Goal: Transaction & Acquisition: Book appointment/travel/reservation

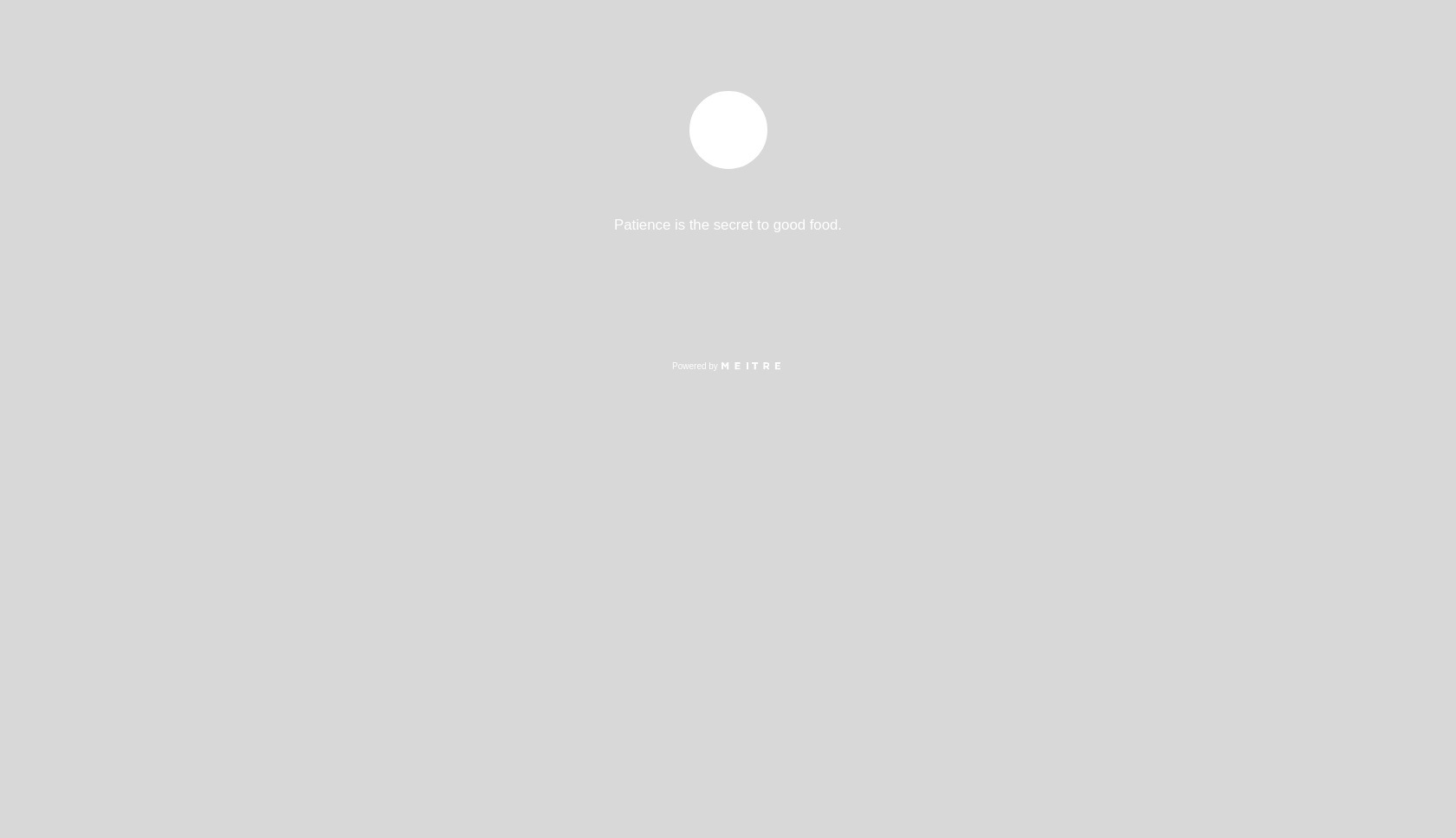
select select "es"
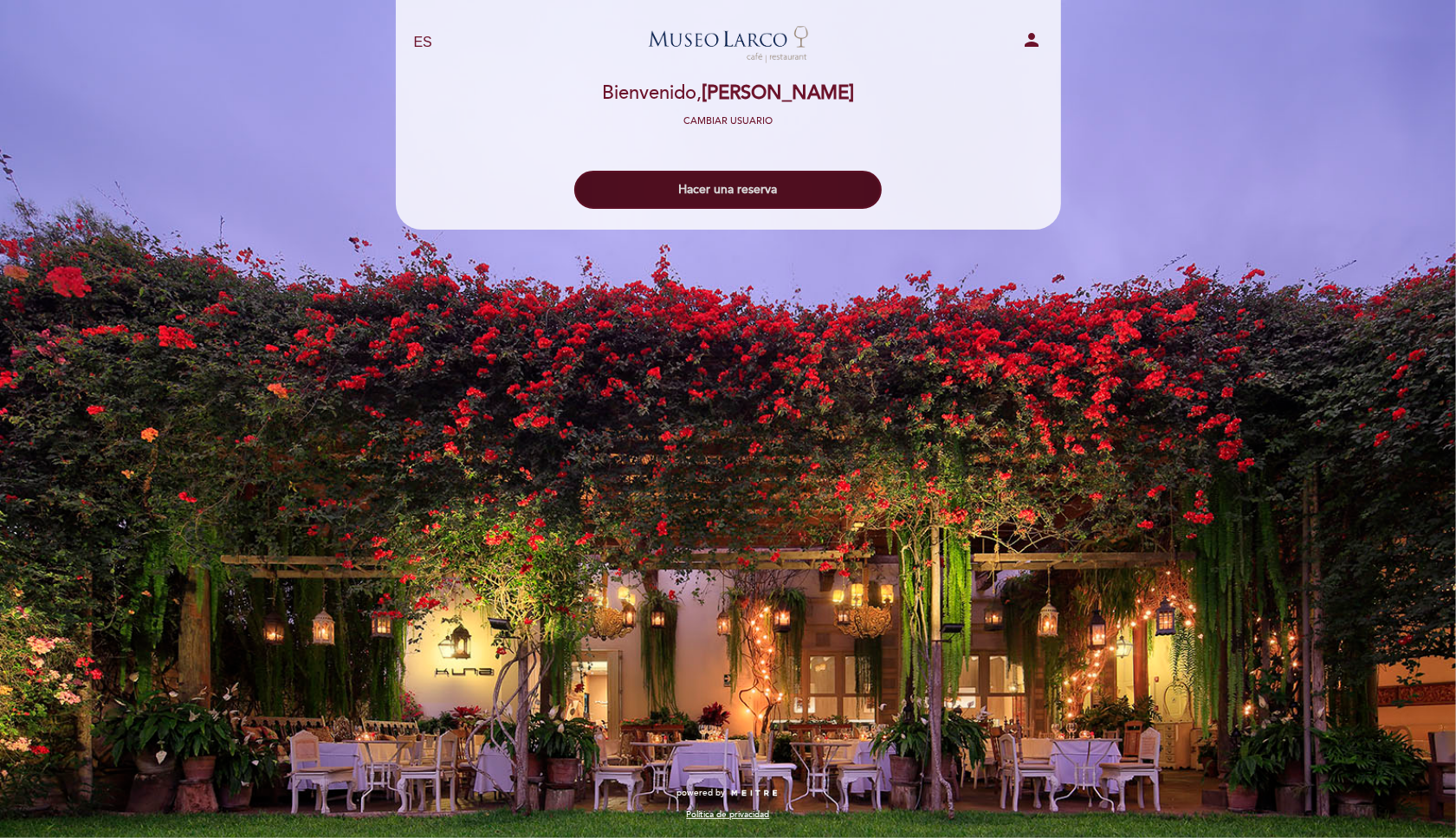
click at [715, 193] on button "Hacer una reserva" at bounding box center [728, 189] width 307 height 38
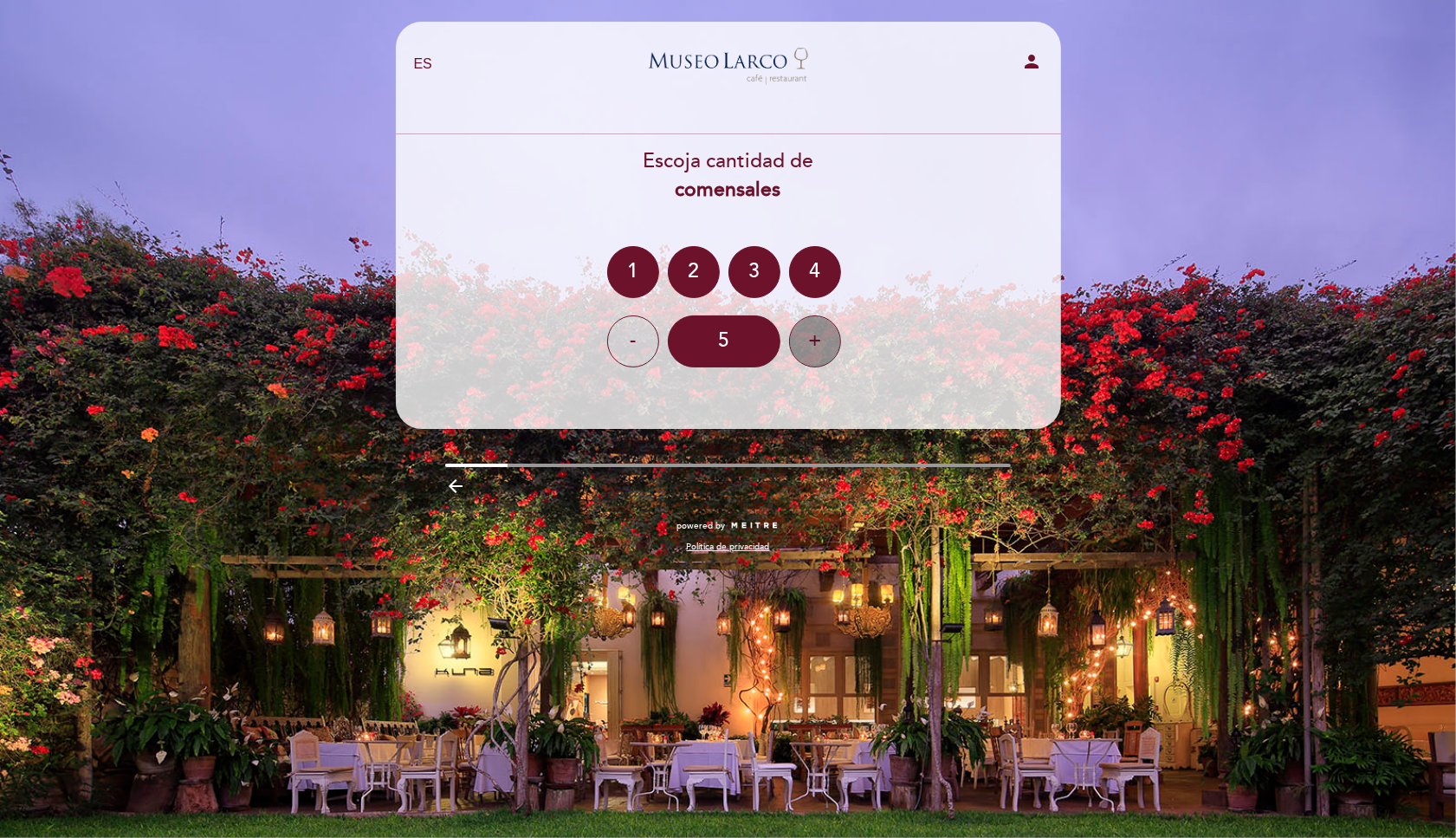
click at [829, 341] on div "+" at bounding box center [815, 341] width 52 height 52
click at [716, 346] on div "7" at bounding box center [724, 341] width 113 height 52
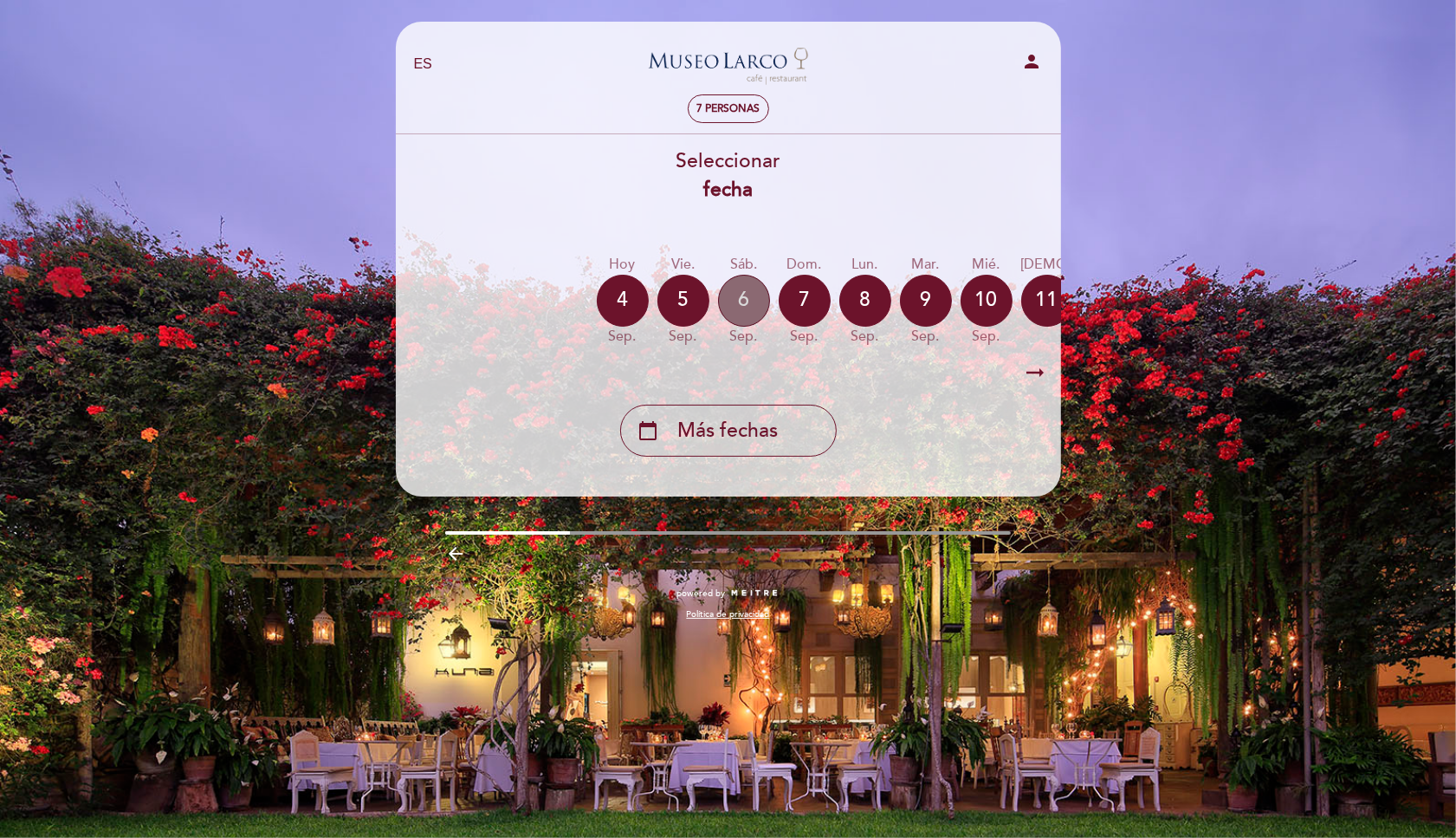
click at [742, 298] on div "6" at bounding box center [743, 300] width 52 height 52
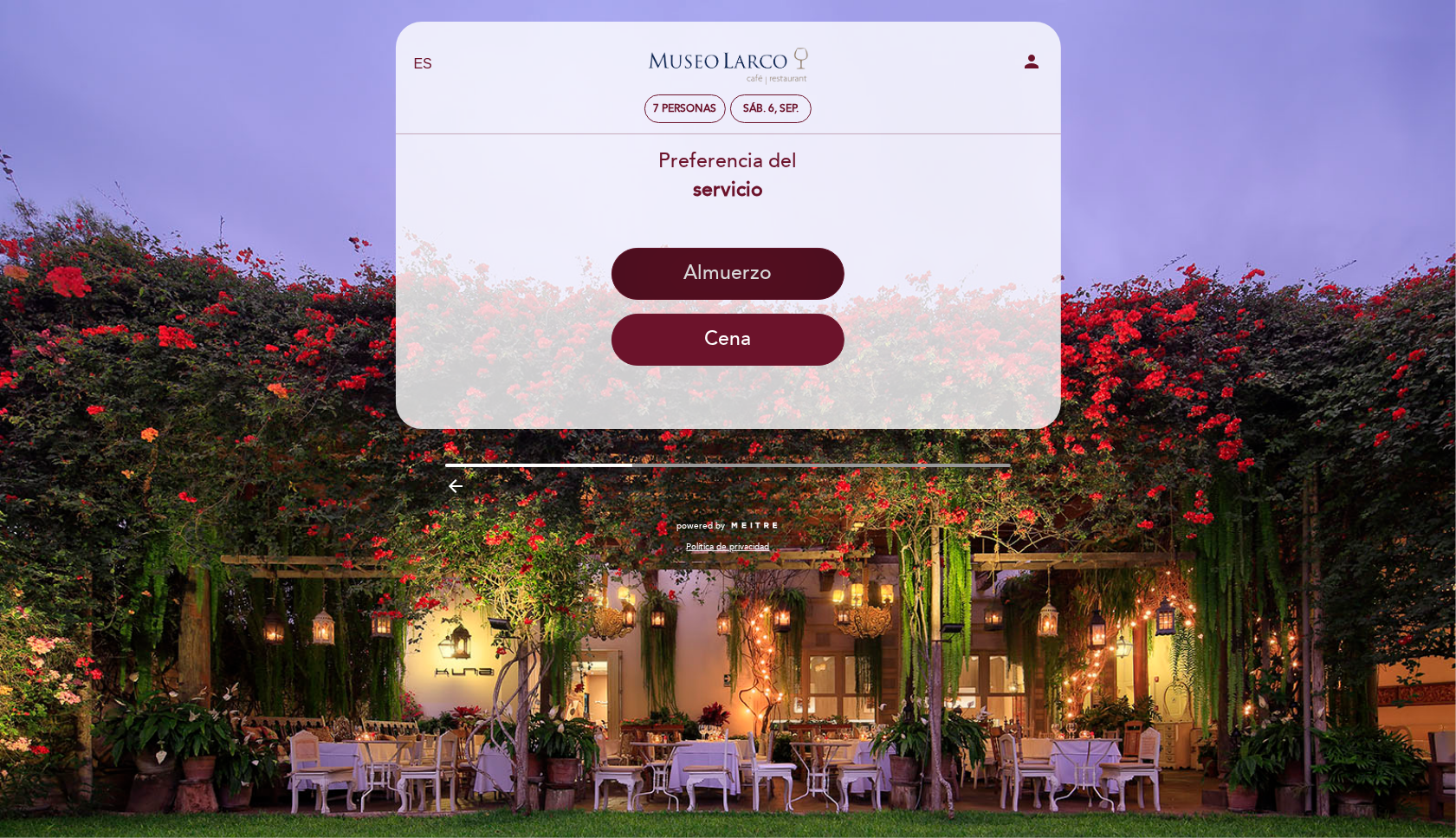
click at [730, 279] on button "Almuerzo" at bounding box center [728, 274] width 233 height 52
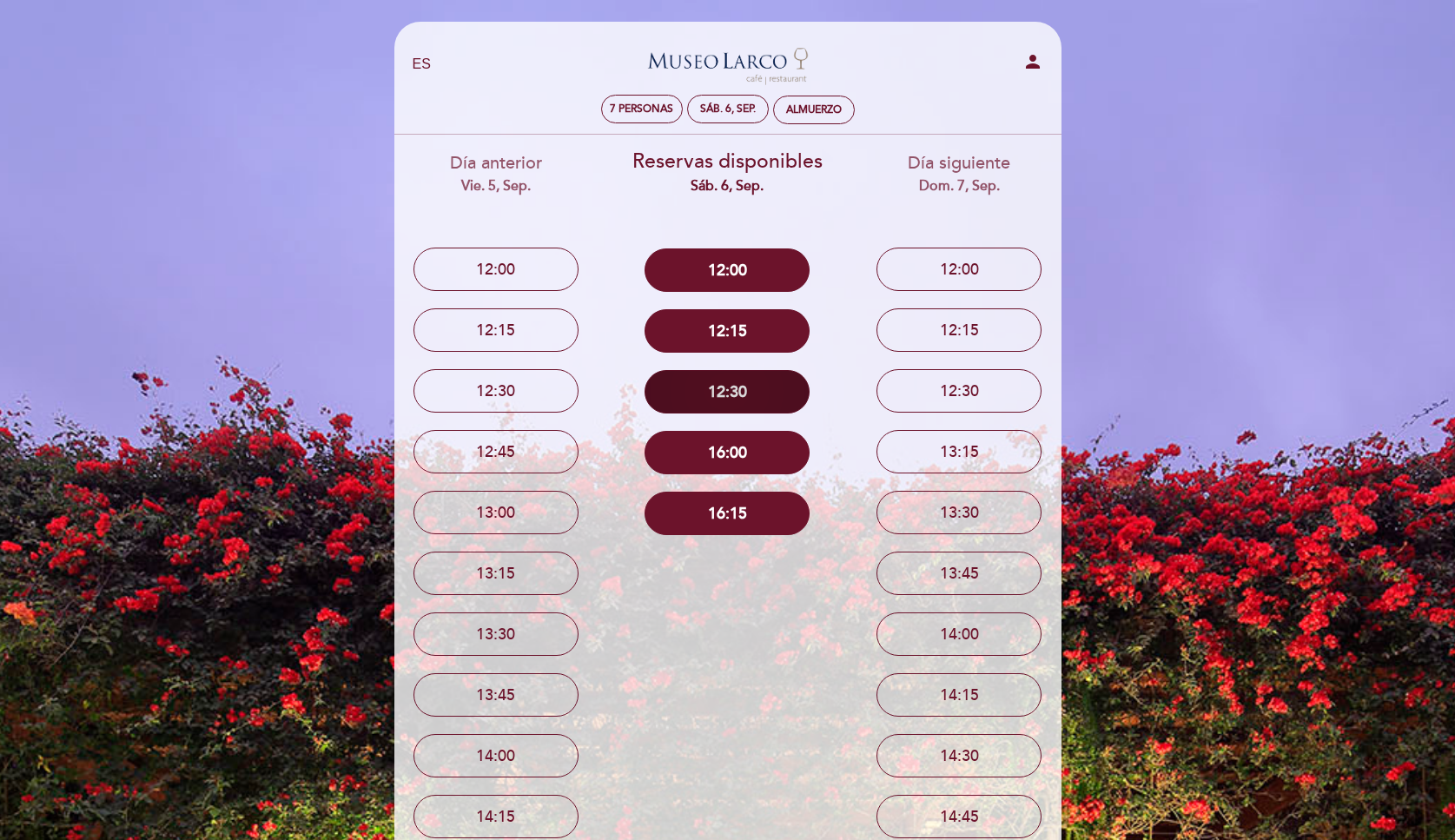
click at [725, 382] on button "12:30" at bounding box center [726, 391] width 165 height 43
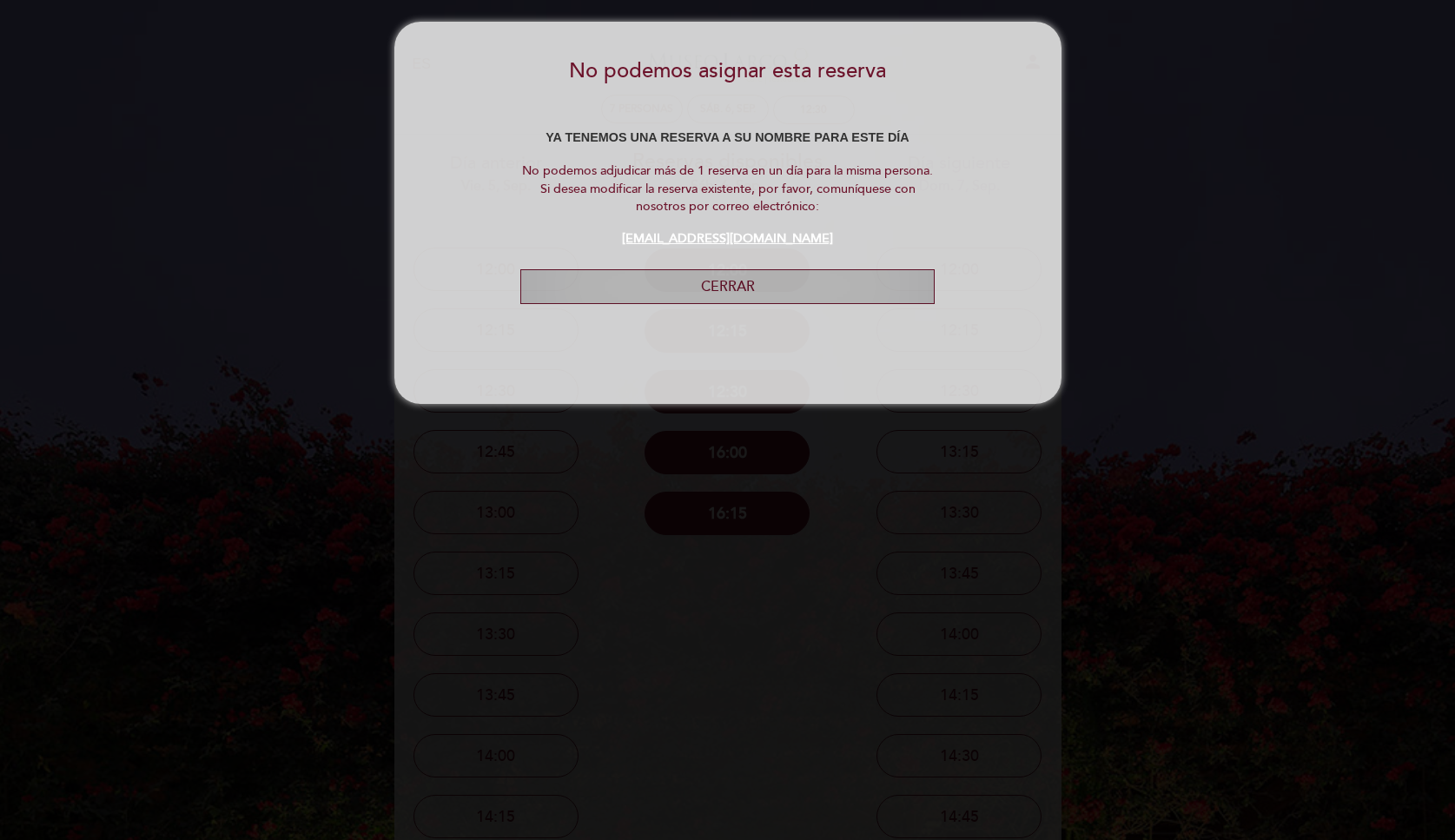
click at [742, 282] on button "Cerrar" at bounding box center [727, 287] width 414 height 35
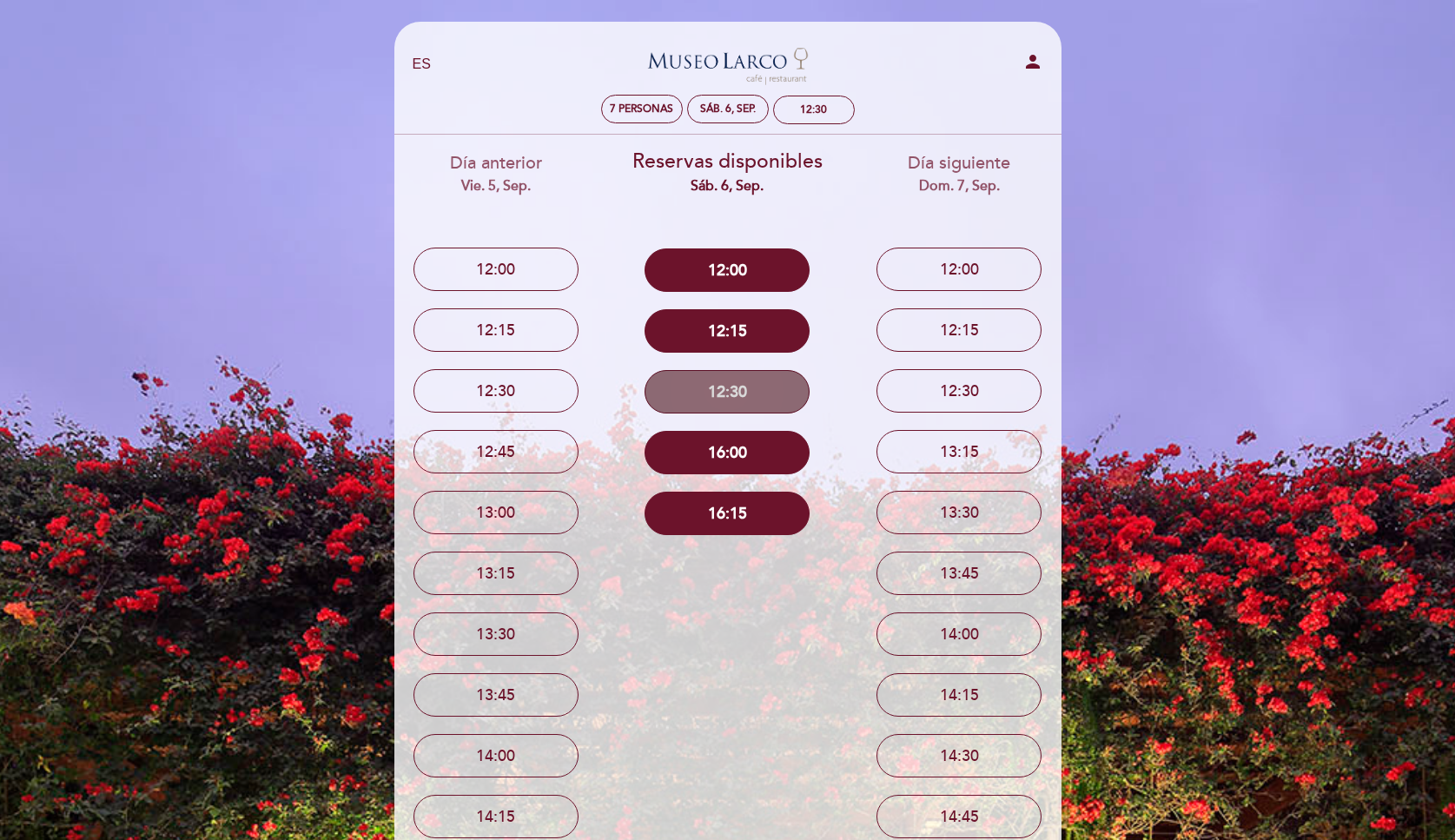
click at [729, 388] on button "12:30" at bounding box center [726, 391] width 165 height 43
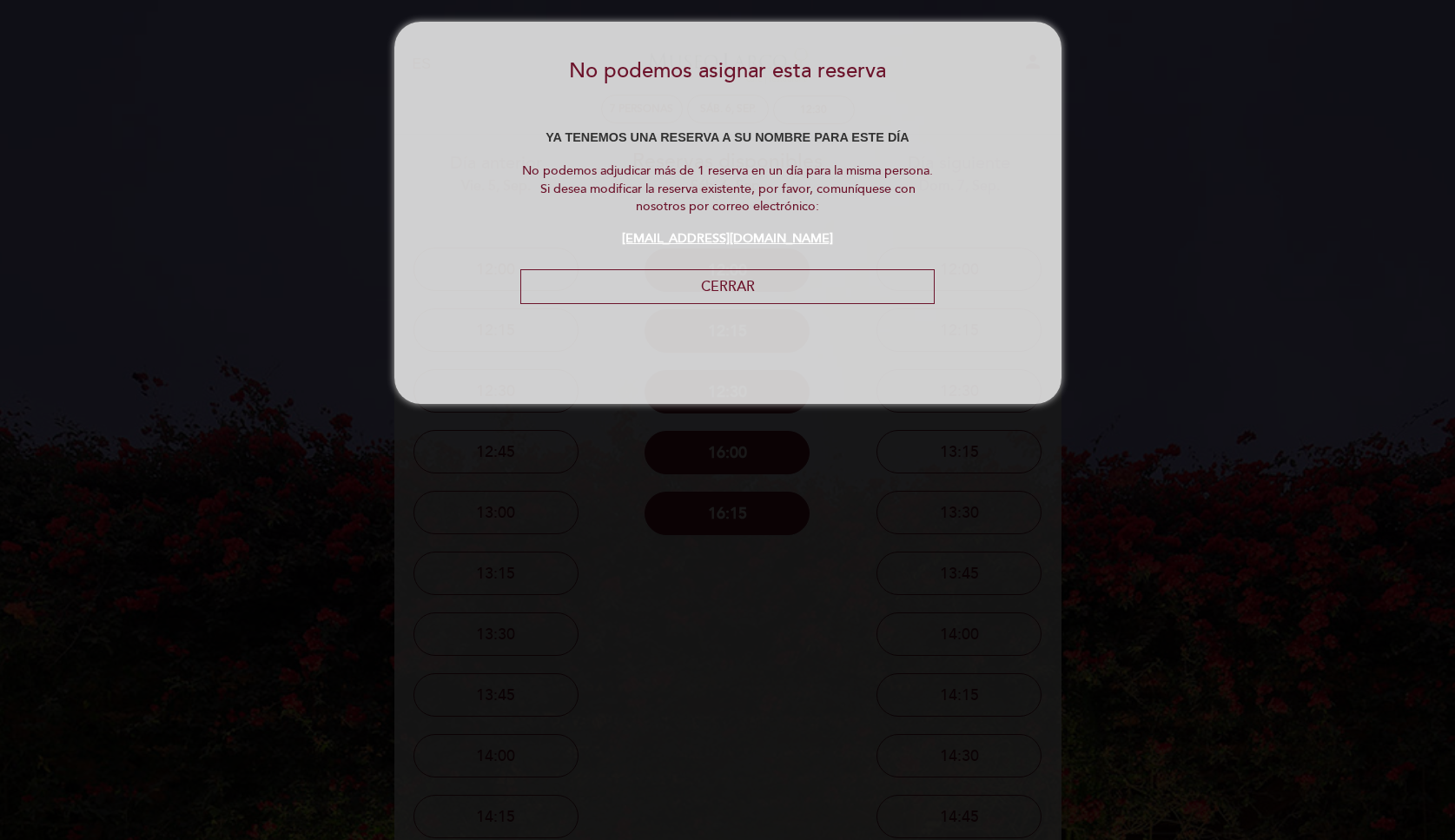
click at [799, 259] on div "No podemos asignar esta reserva Ya tenemos una reserva a su nombre para este dí…" at bounding box center [728, 213] width 667 height 348
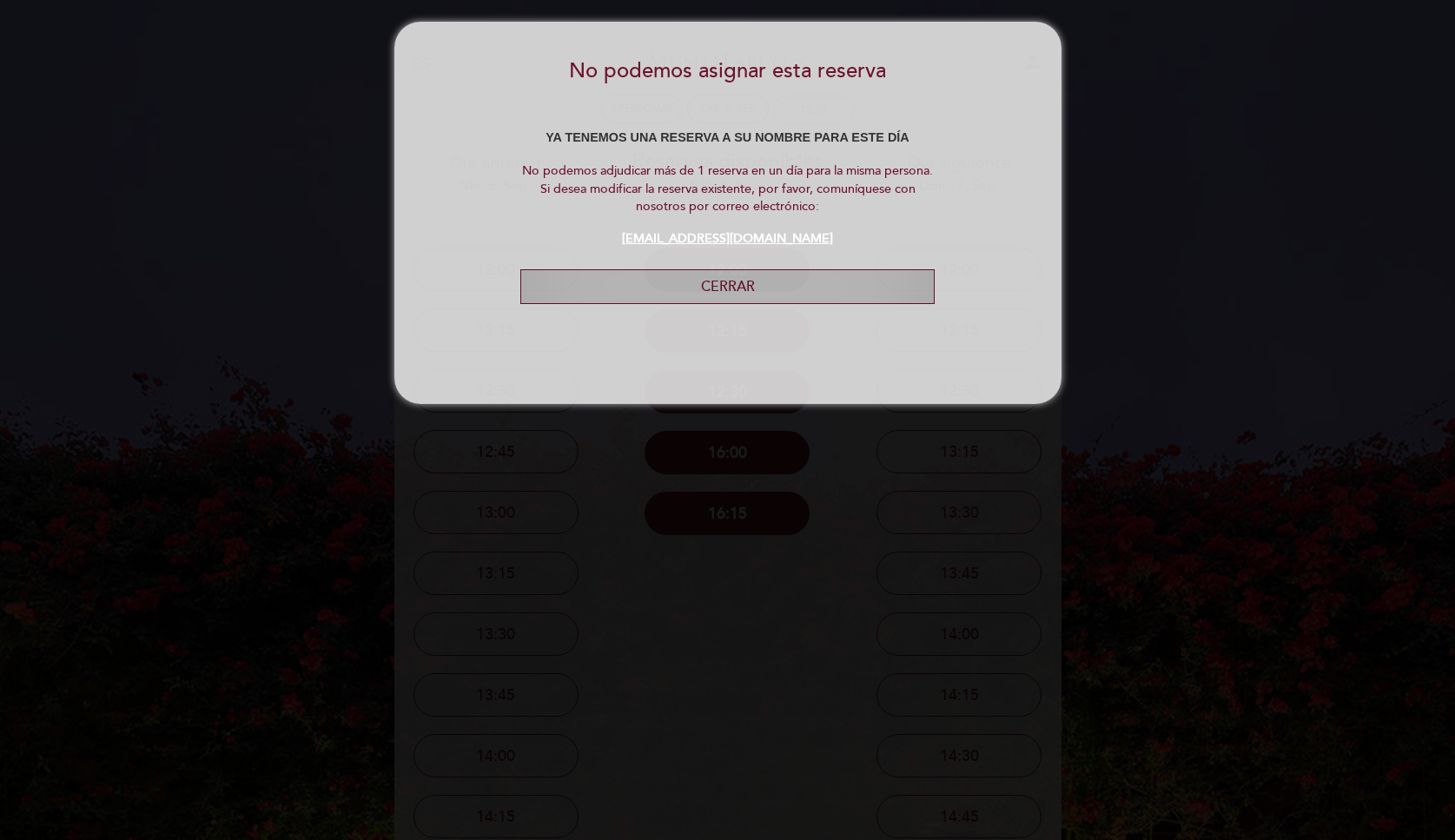
click at [799, 271] on button "Cerrar" at bounding box center [727, 287] width 414 height 35
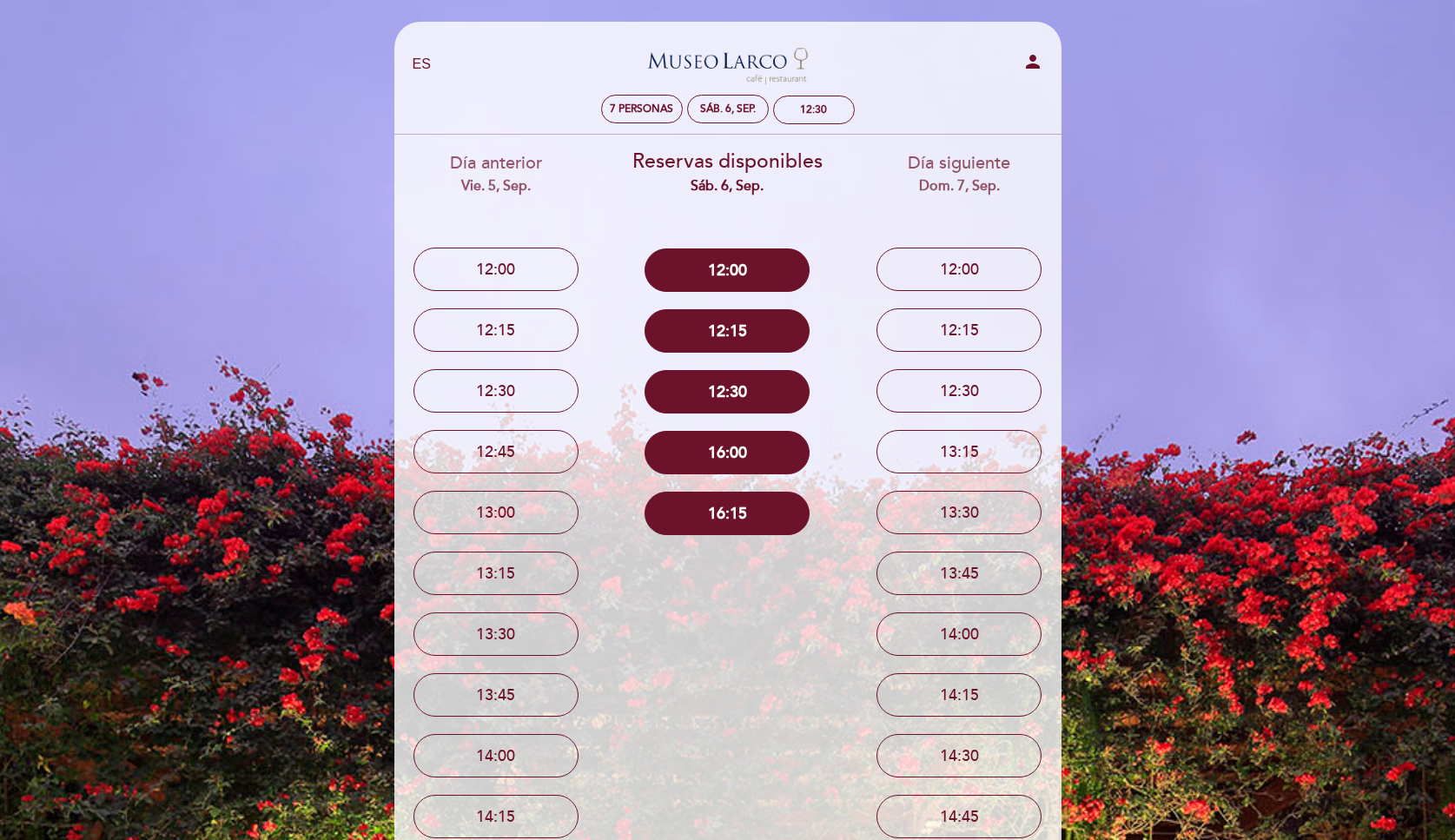
click at [1028, 64] on icon "person" at bounding box center [1033, 62] width 21 height 21
select select "es"
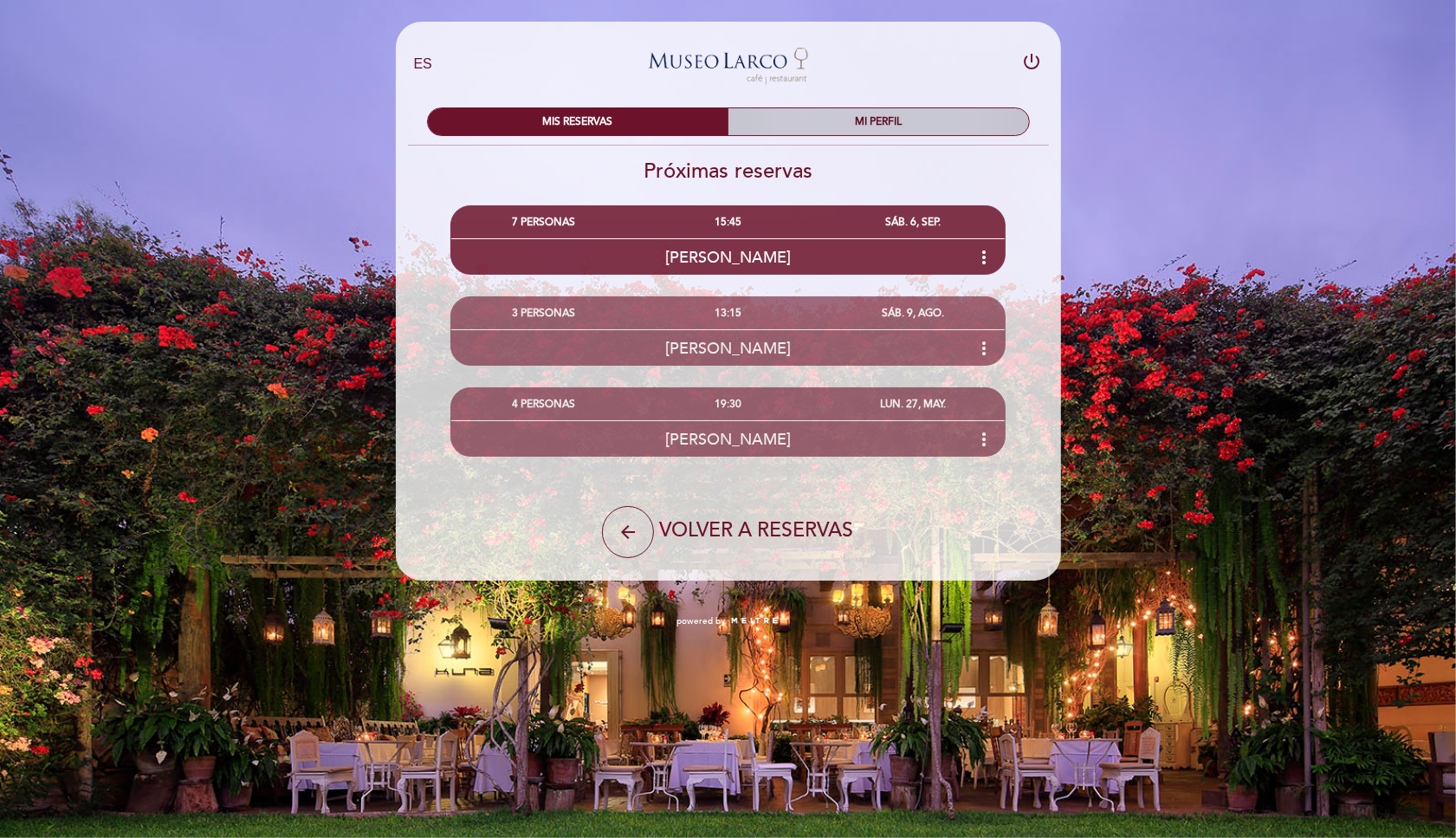
click at [897, 114] on div "MI PERFIL" at bounding box center [879, 121] width 301 height 27
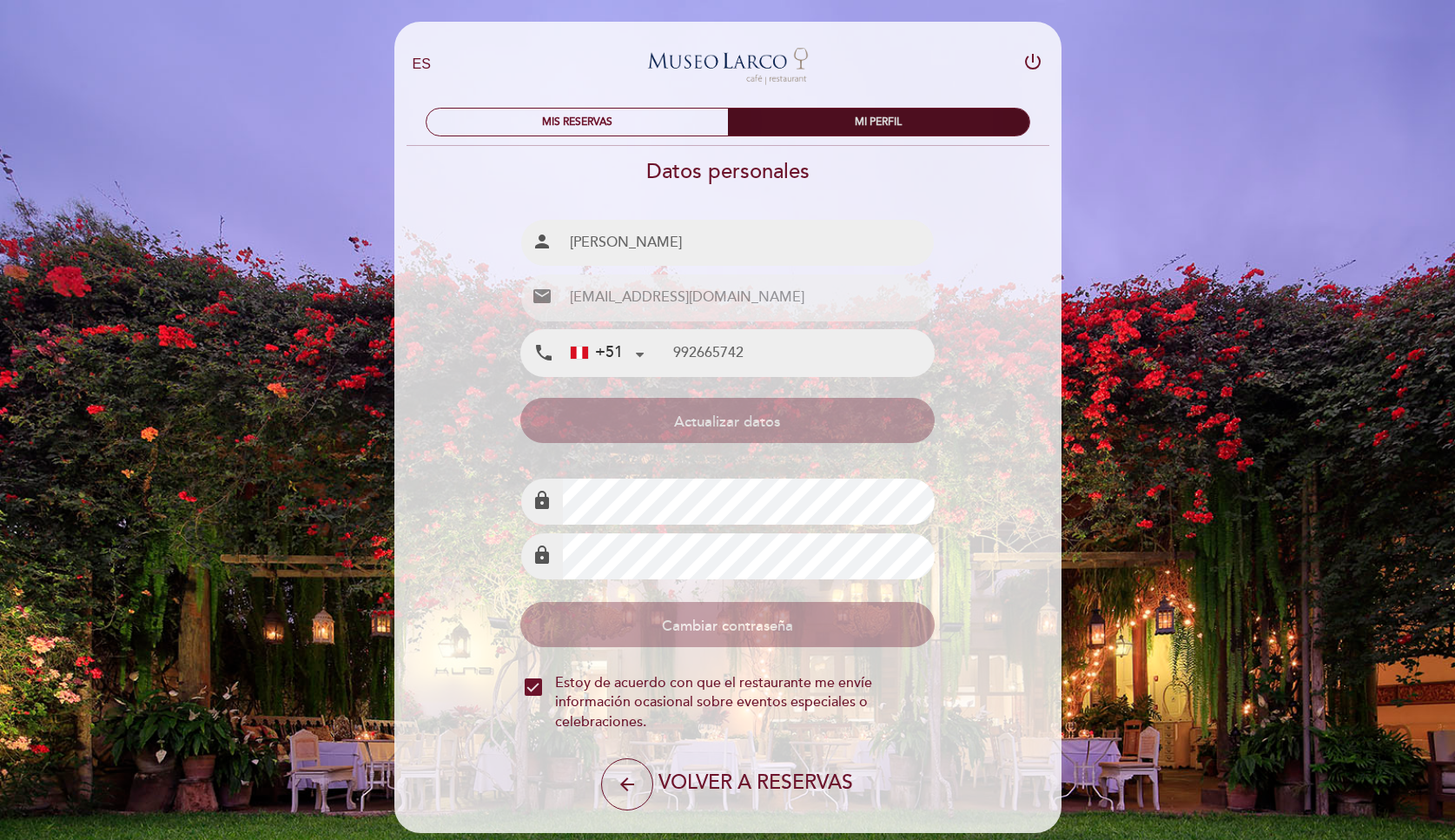
type input "992 665 742"
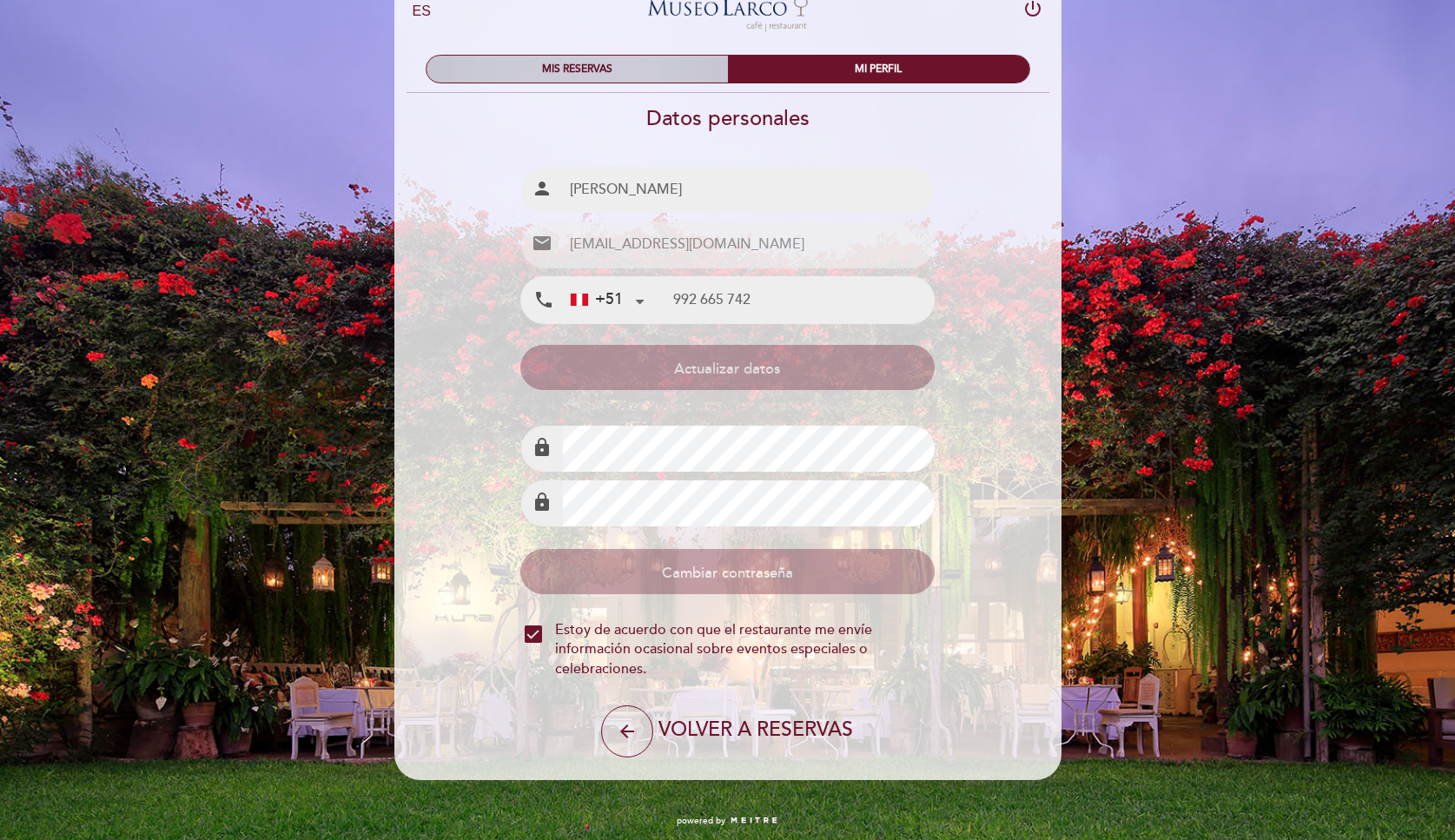
click at [639, 75] on div "MIS RESERVAS" at bounding box center [577, 69] width 302 height 27
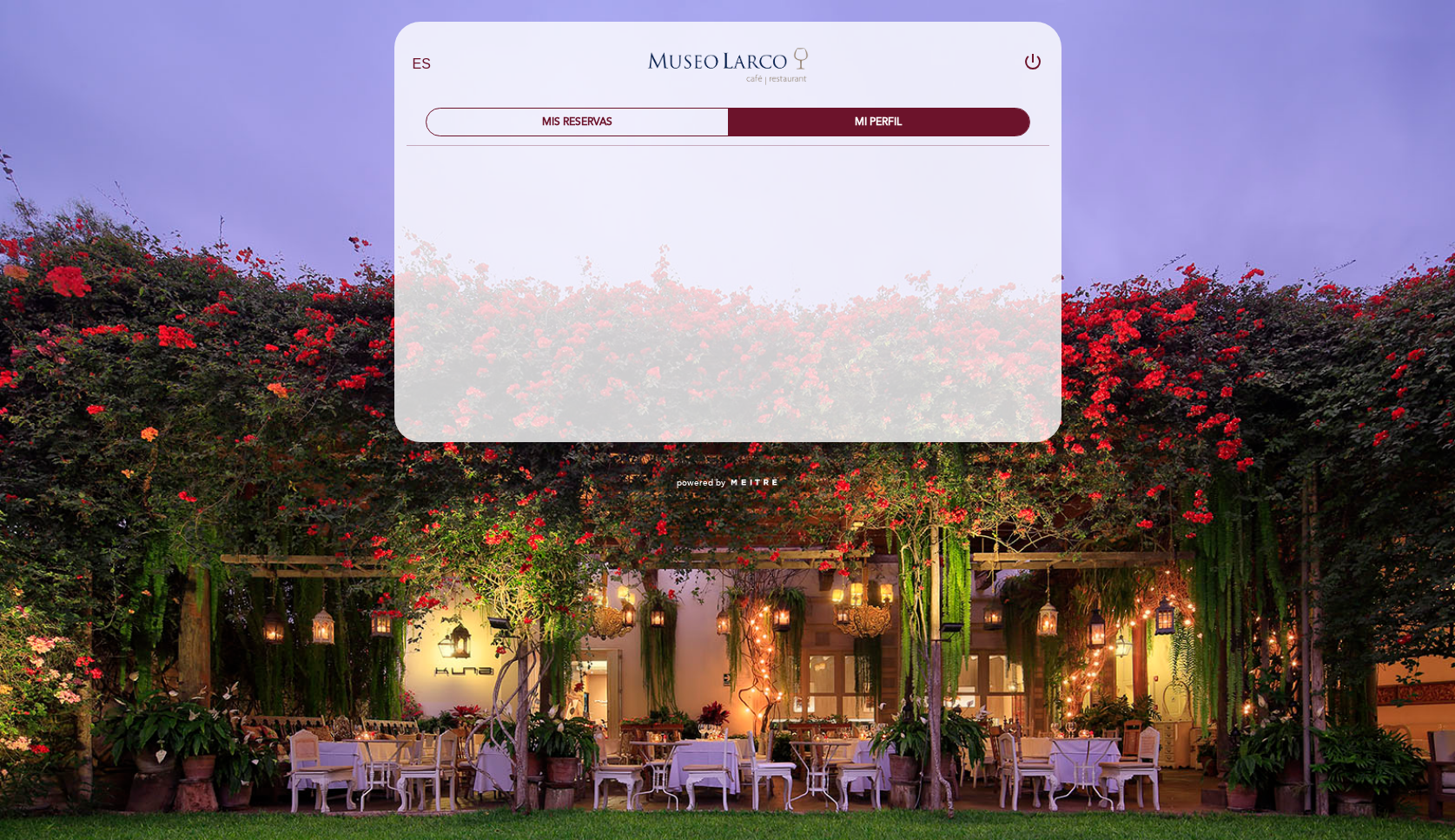
scroll to position [0, 0]
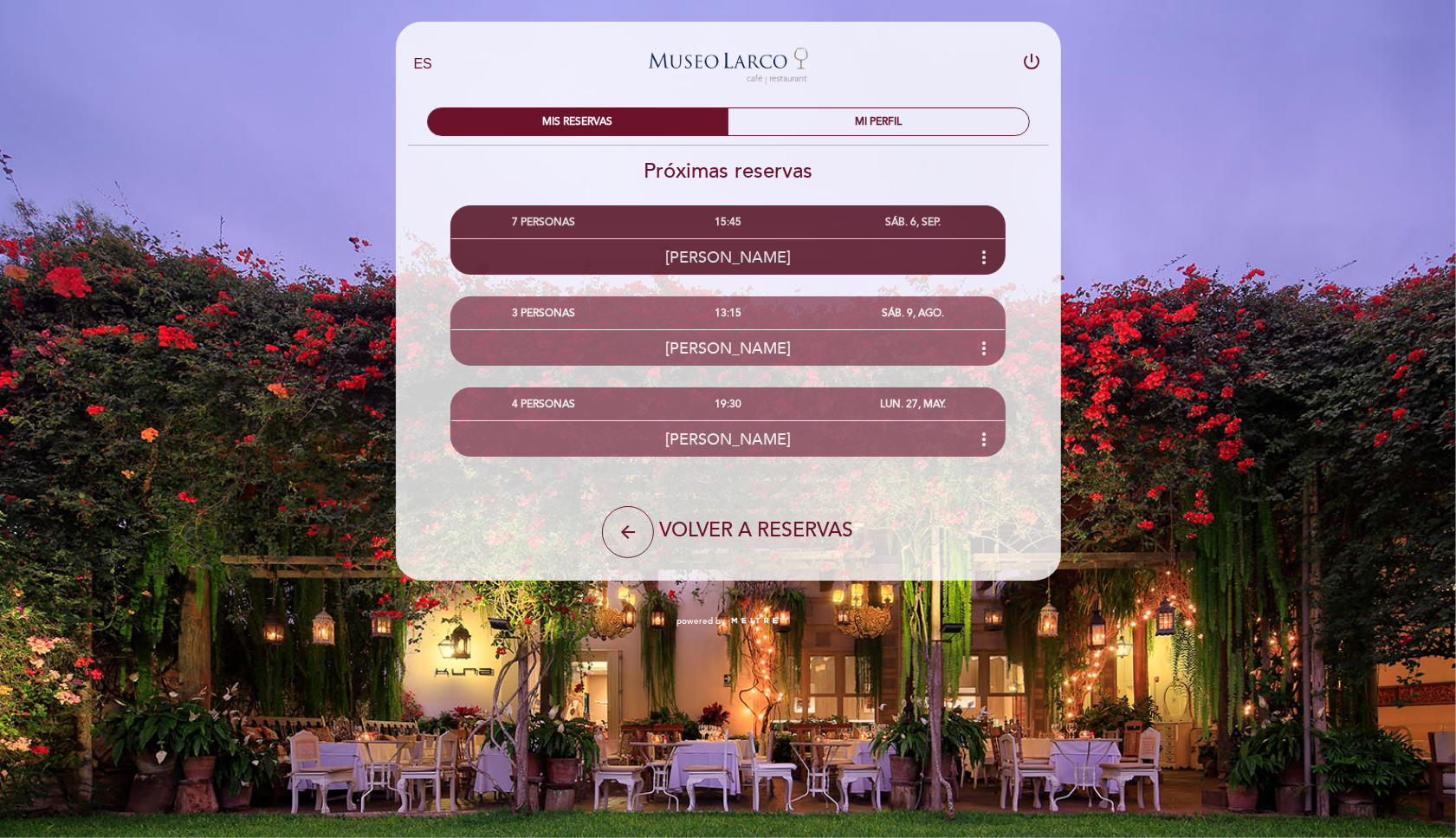
click at [985, 254] on icon "more_vert" at bounding box center [984, 258] width 21 height 21
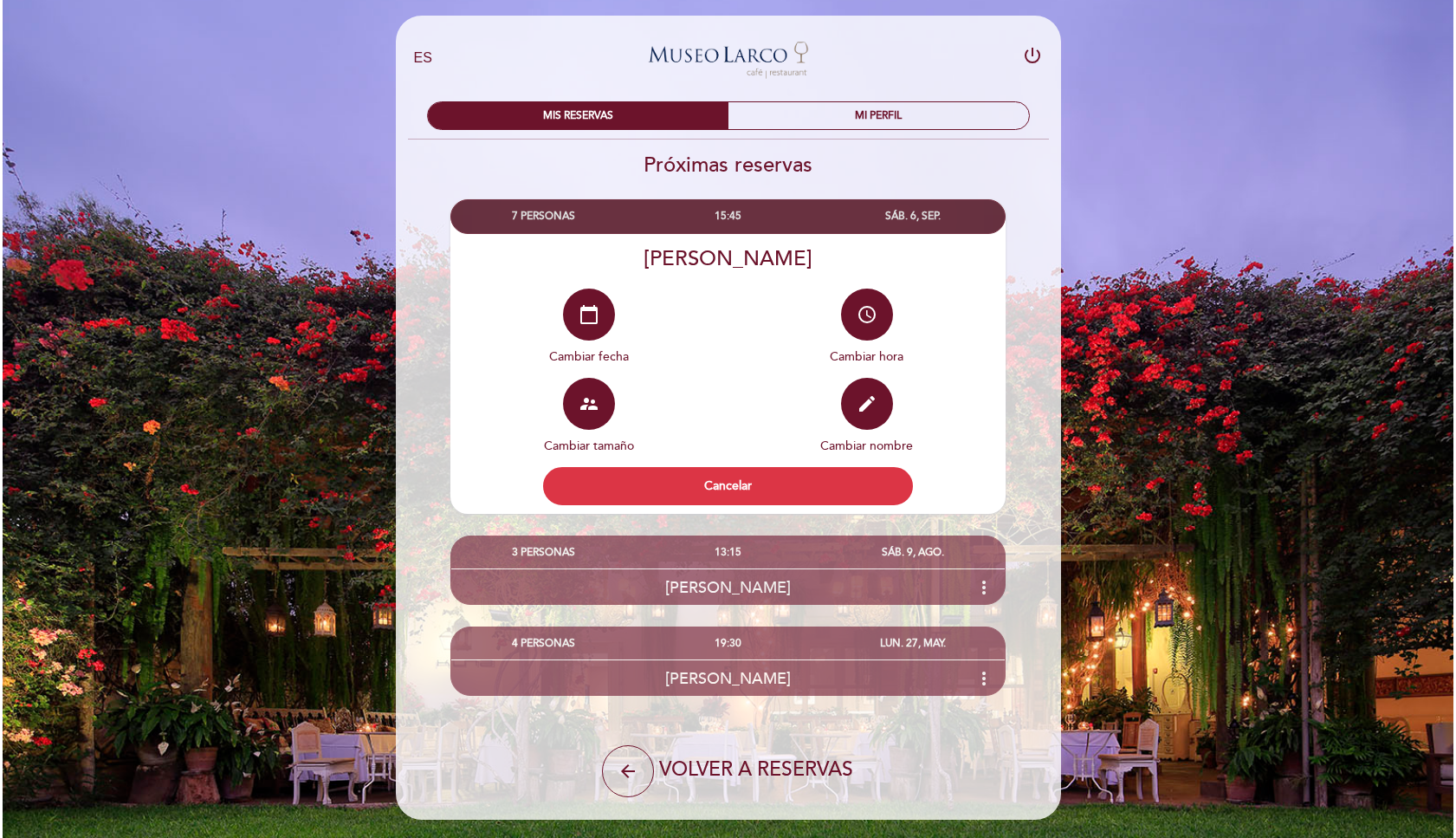
scroll to position [53, 0]
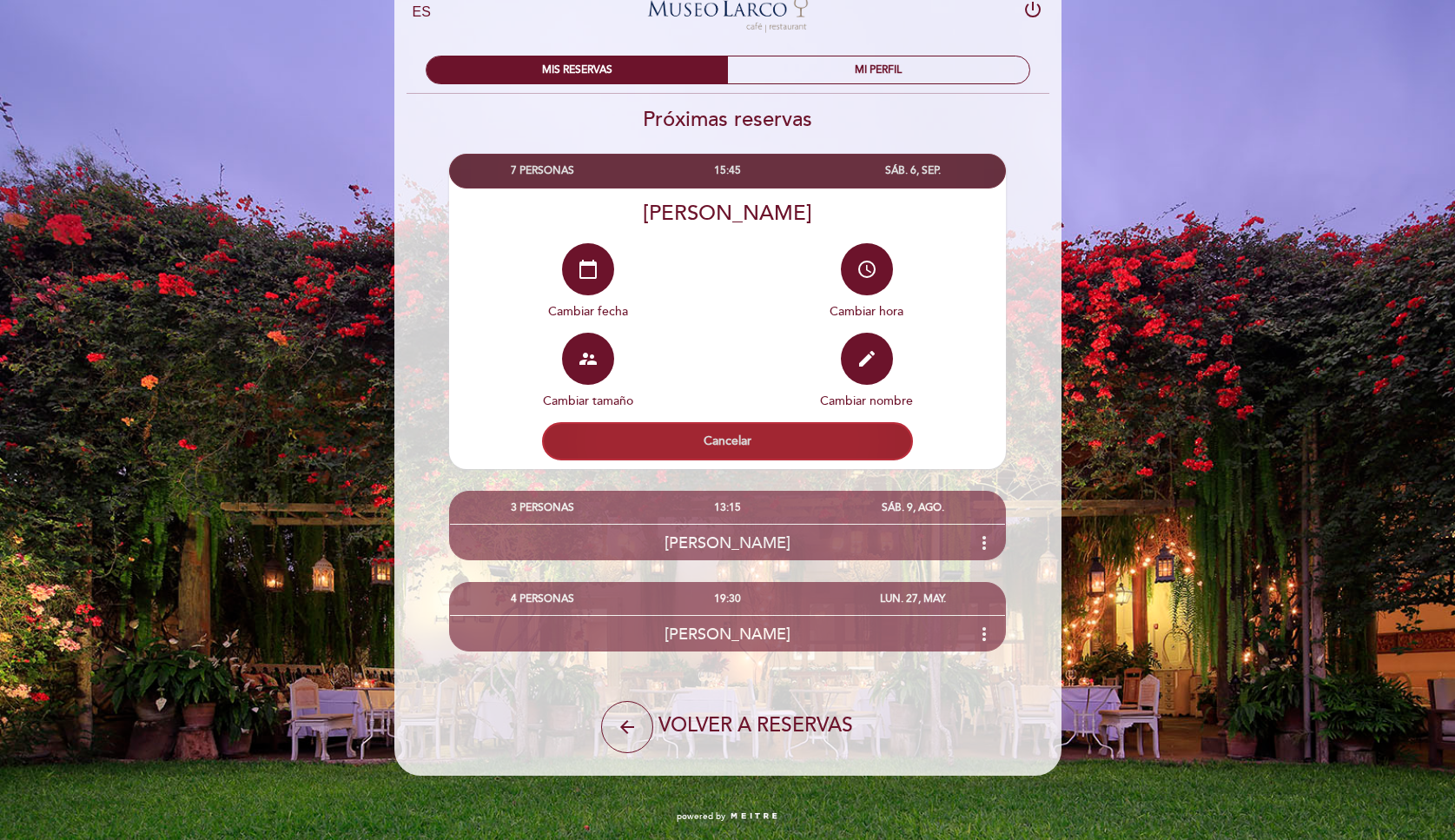
click at [777, 427] on button "Cancelar" at bounding box center [727, 440] width 371 height 38
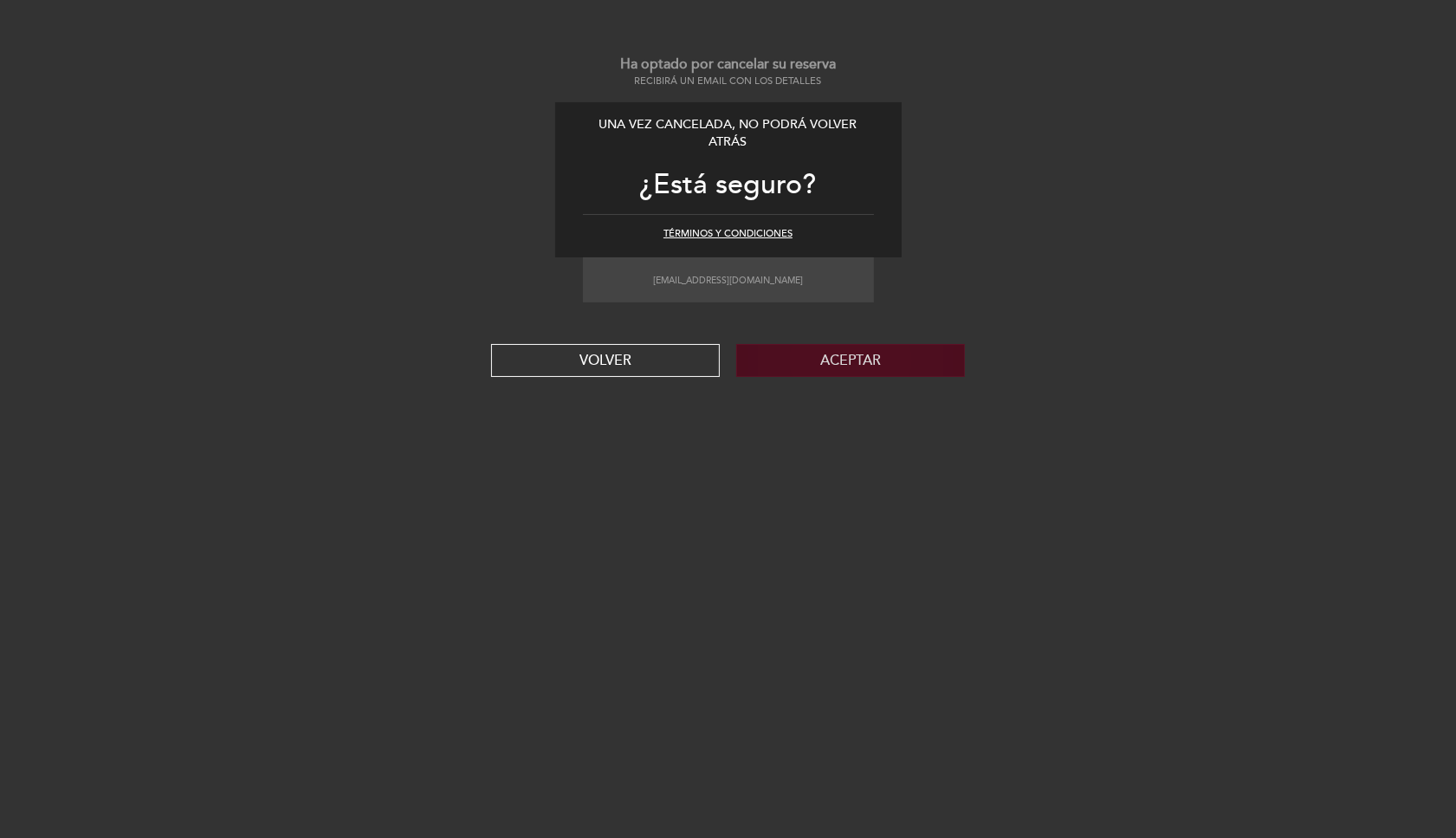
click at [830, 363] on button "Aceptar" at bounding box center [851, 360] width 229 height 33
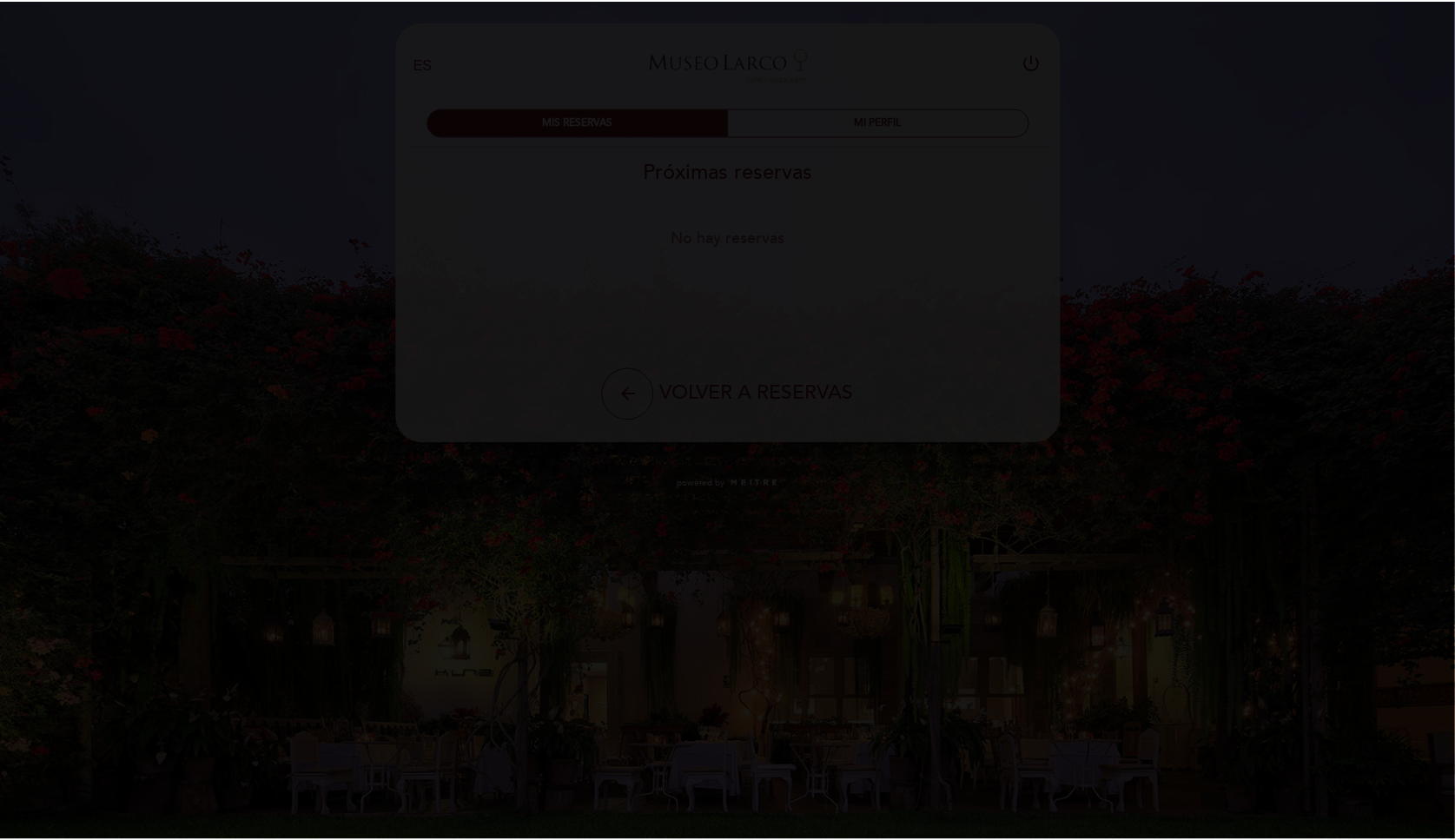
scroll to position [0, 0]
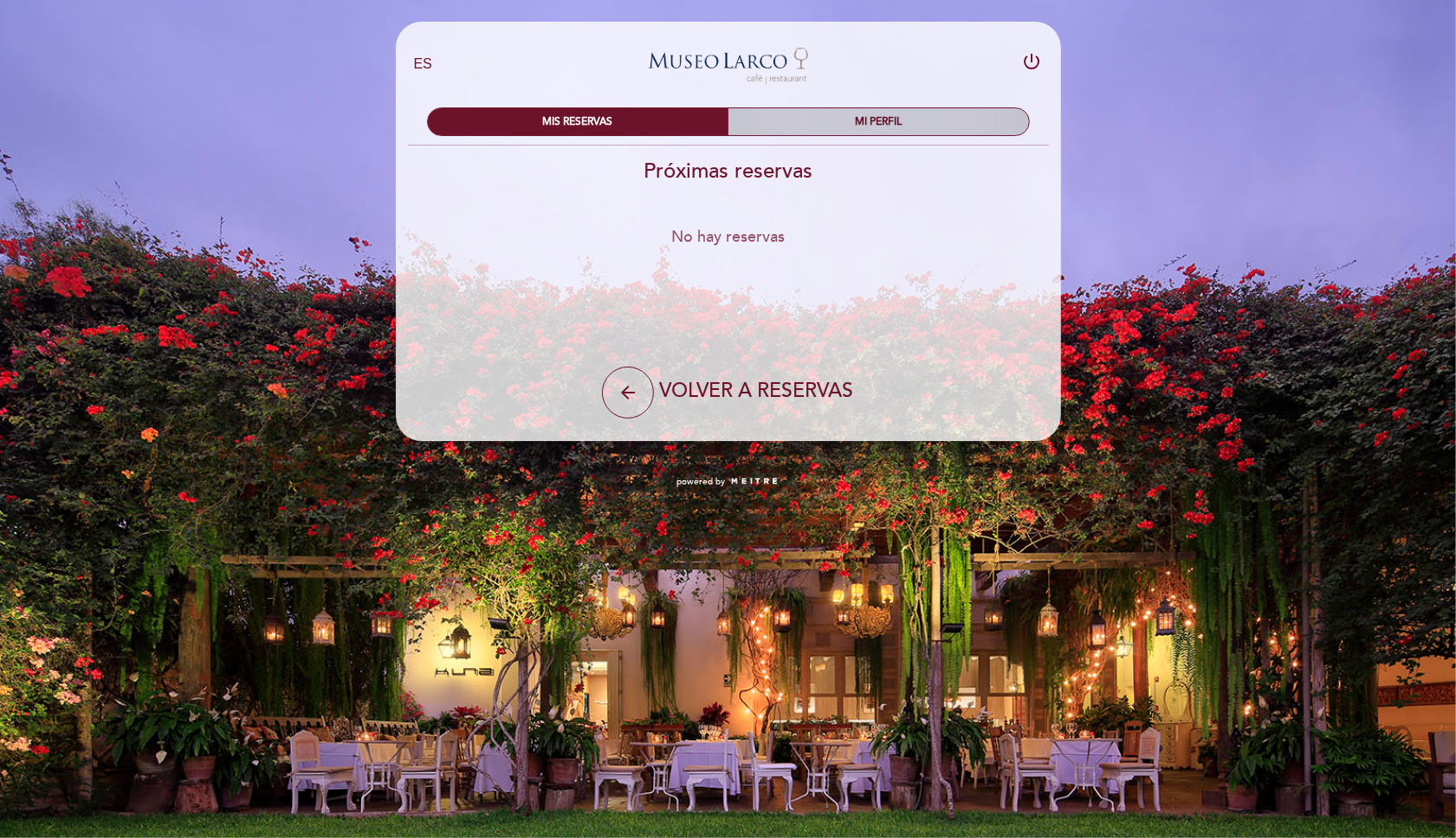
click at [896, 115] on div "MI PERFIL" at bounding box center [879, 121] width 301 height 27
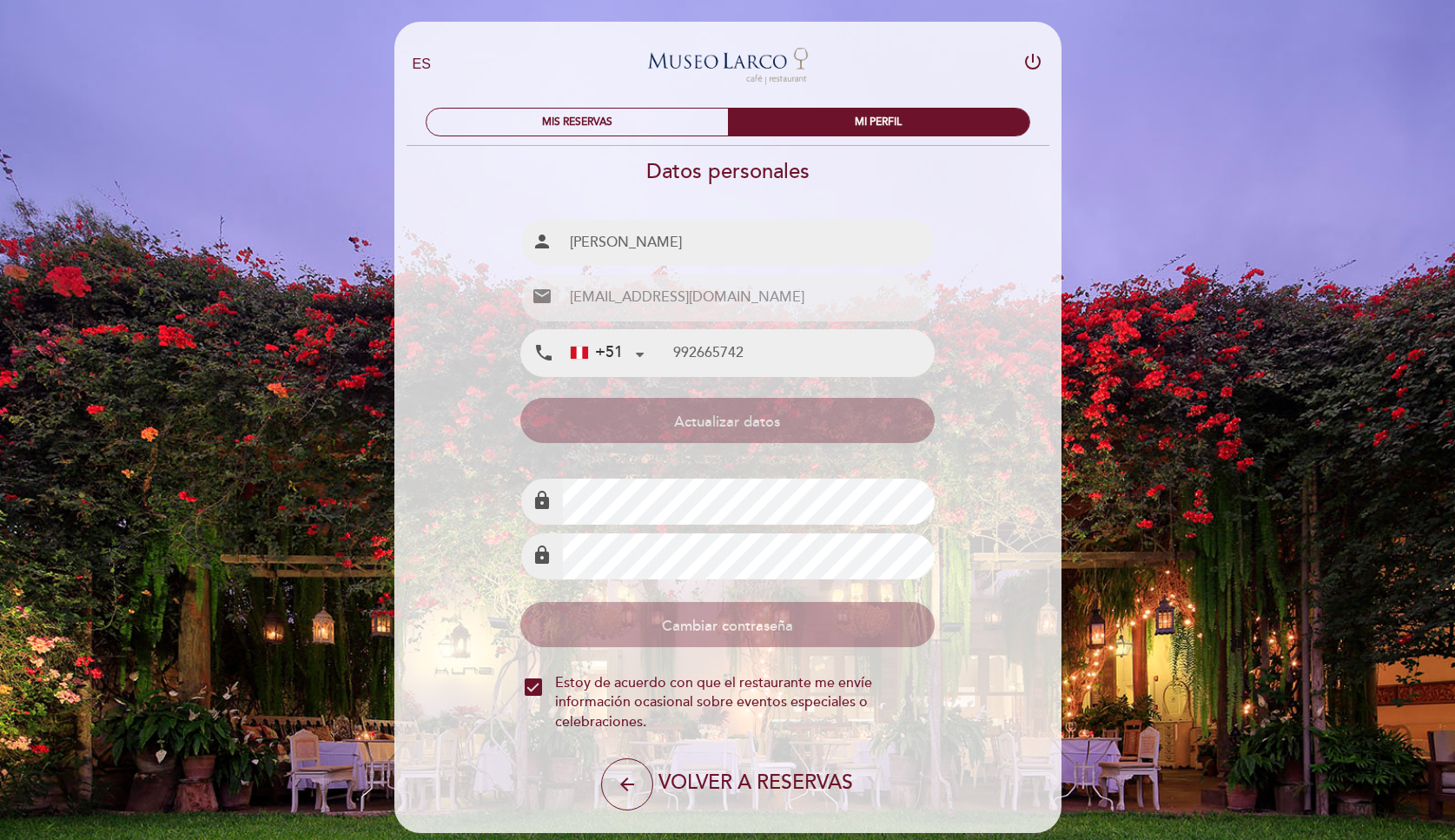
scroll to position [53, 0]
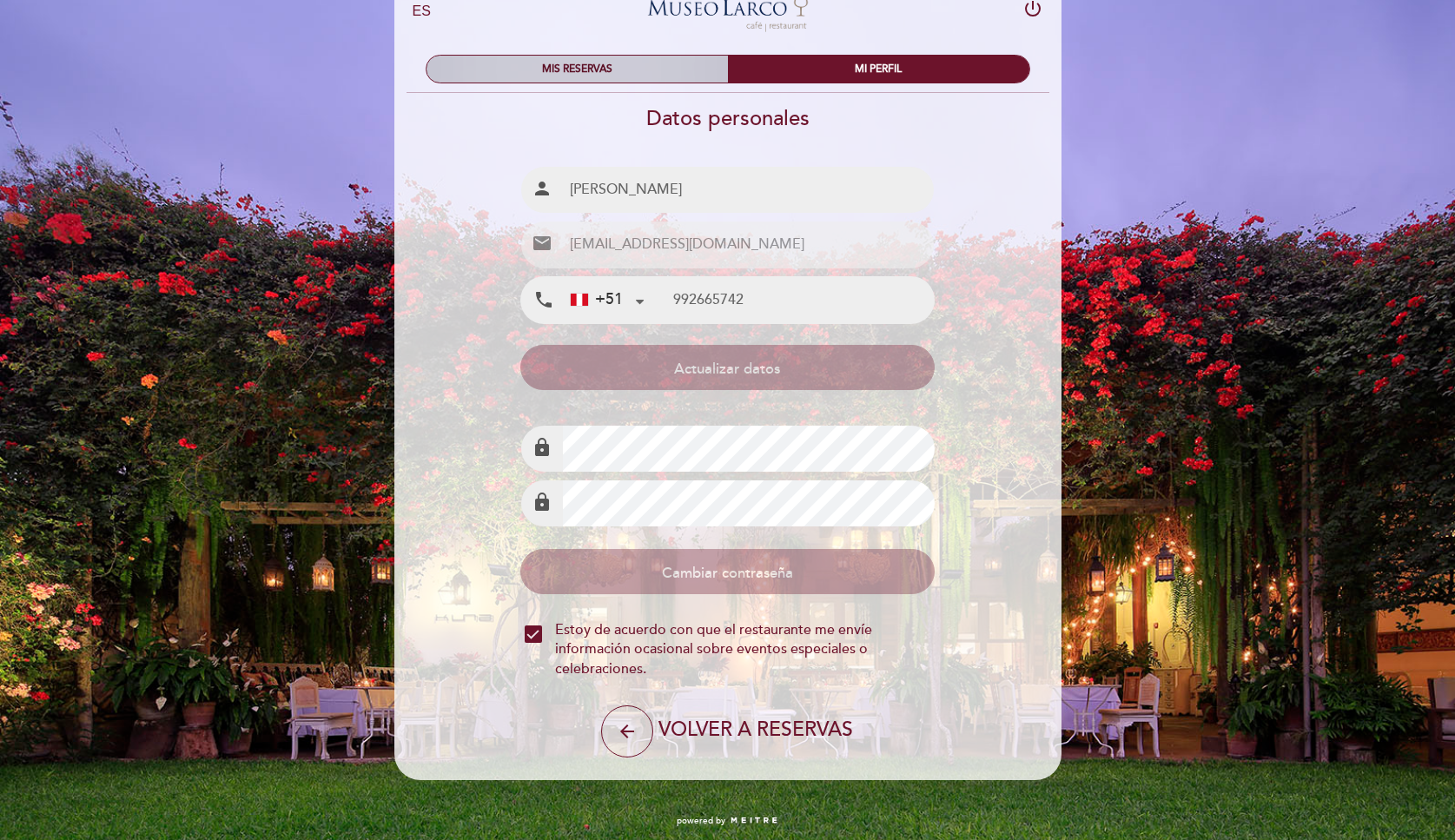
drag, startPoint x: 607, startPoint y: 44, endPoint x: 603, endPoint y: 55, distance: 11.7
click at [607, 44] on div "MIS RESERVAS MI PERFIL" at bounding box center [728, 67] width 631 height 51
click at [603, 58] on div "MIS RESERVAS" at bounding box center [577, 69] width 302 height 27
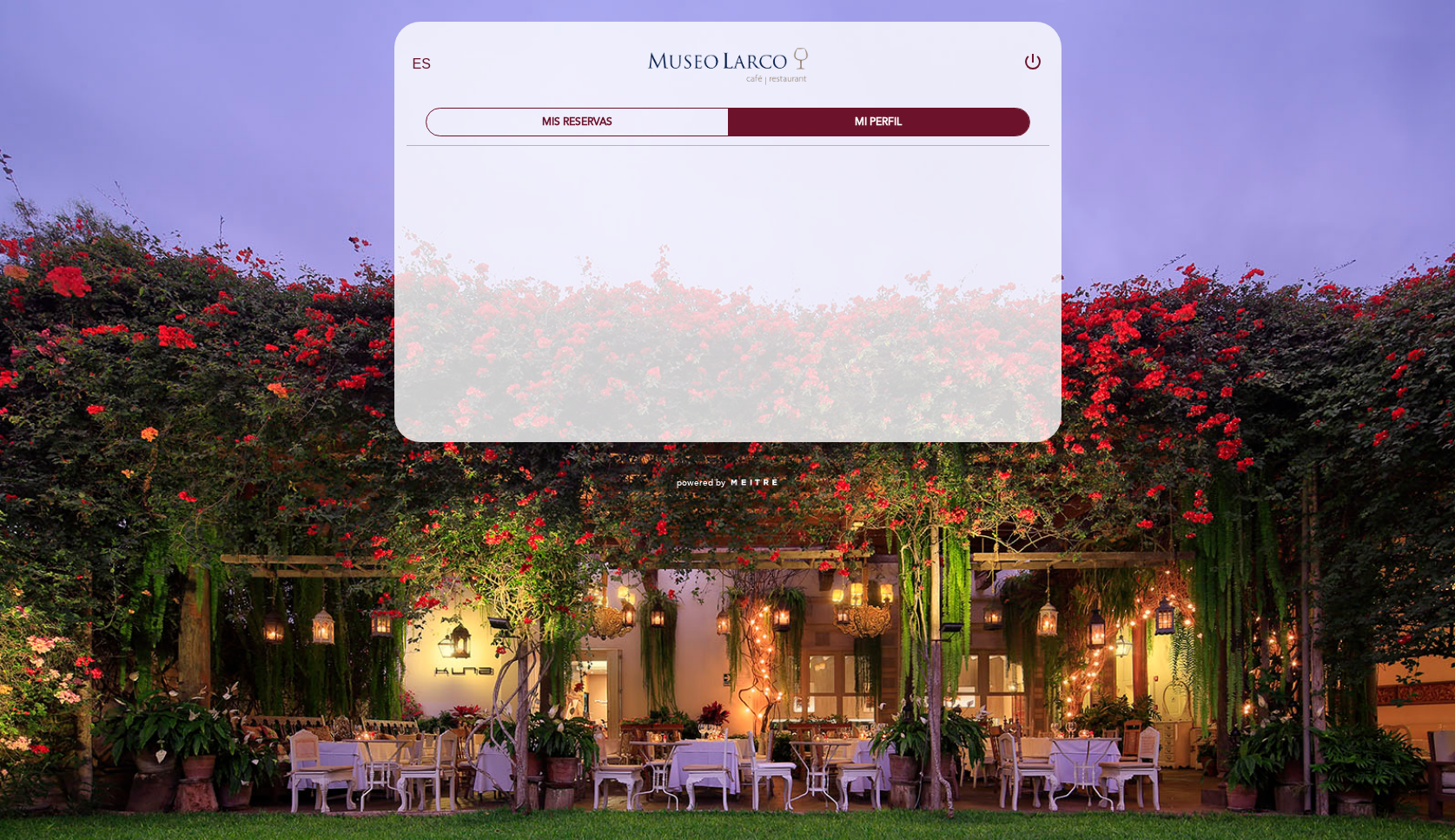
scroll to position [0, 0]
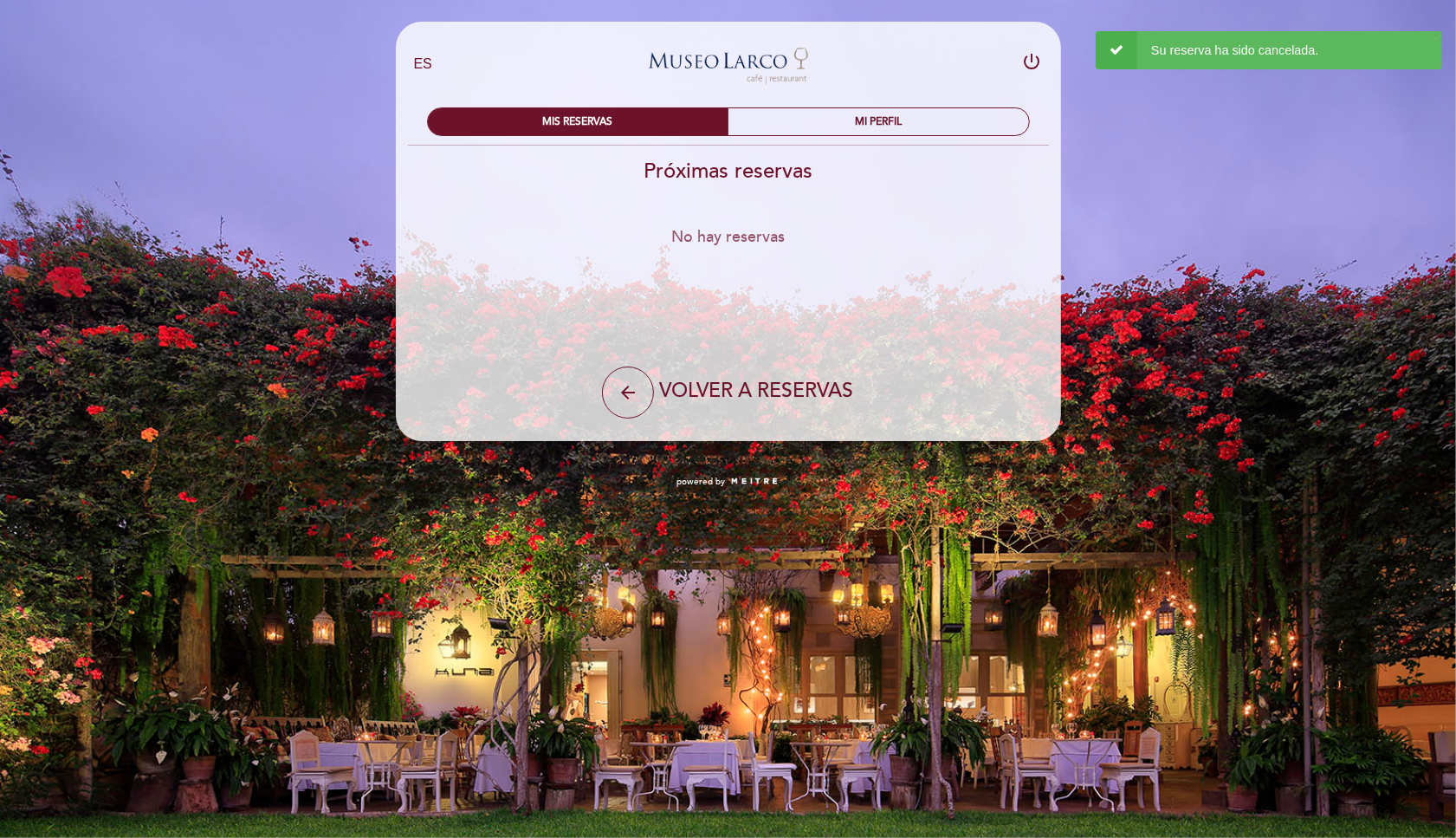
click at [629, 395] on div "arrow_back VOLVER A RESERVAS" at bounding box center [728, 382] width 413 height 74
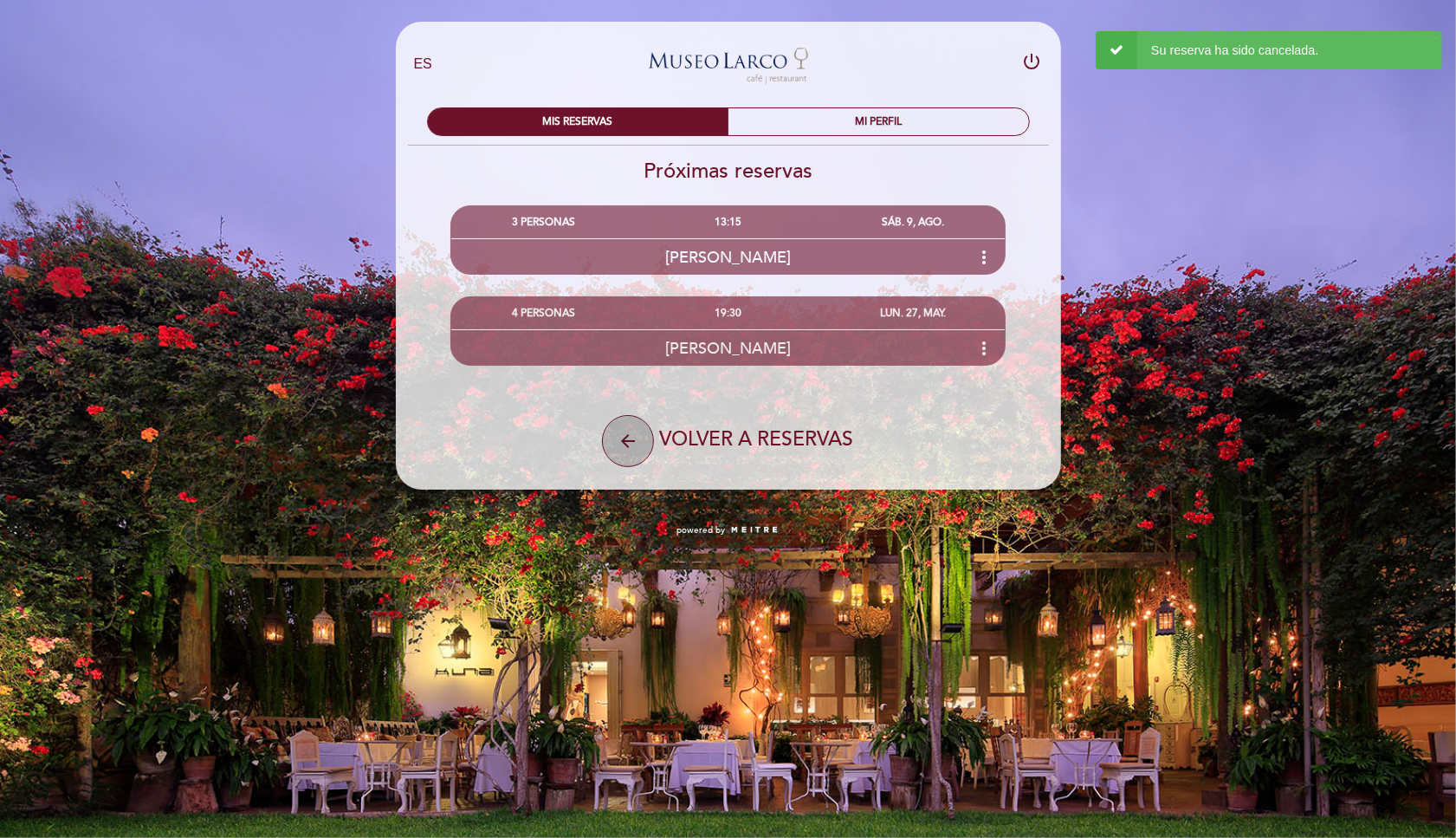
click at [638, 439] on button "arrow_back" at bounding box center [627, 441] width 52 height 52
select select "es"
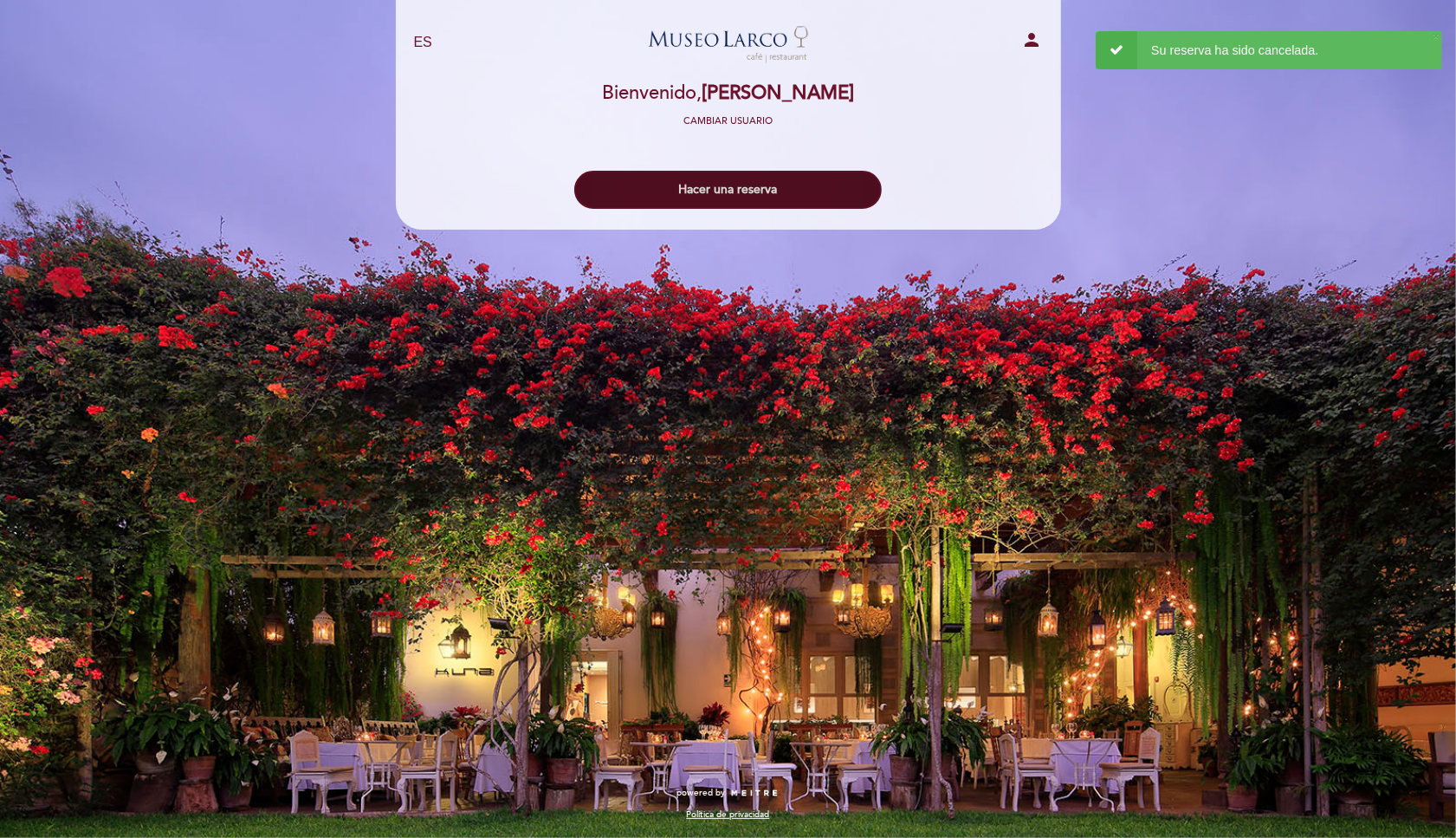
click at [748, 187] on button "Hacer una reserva" at bounding box center [728, 189] width 307 height 38
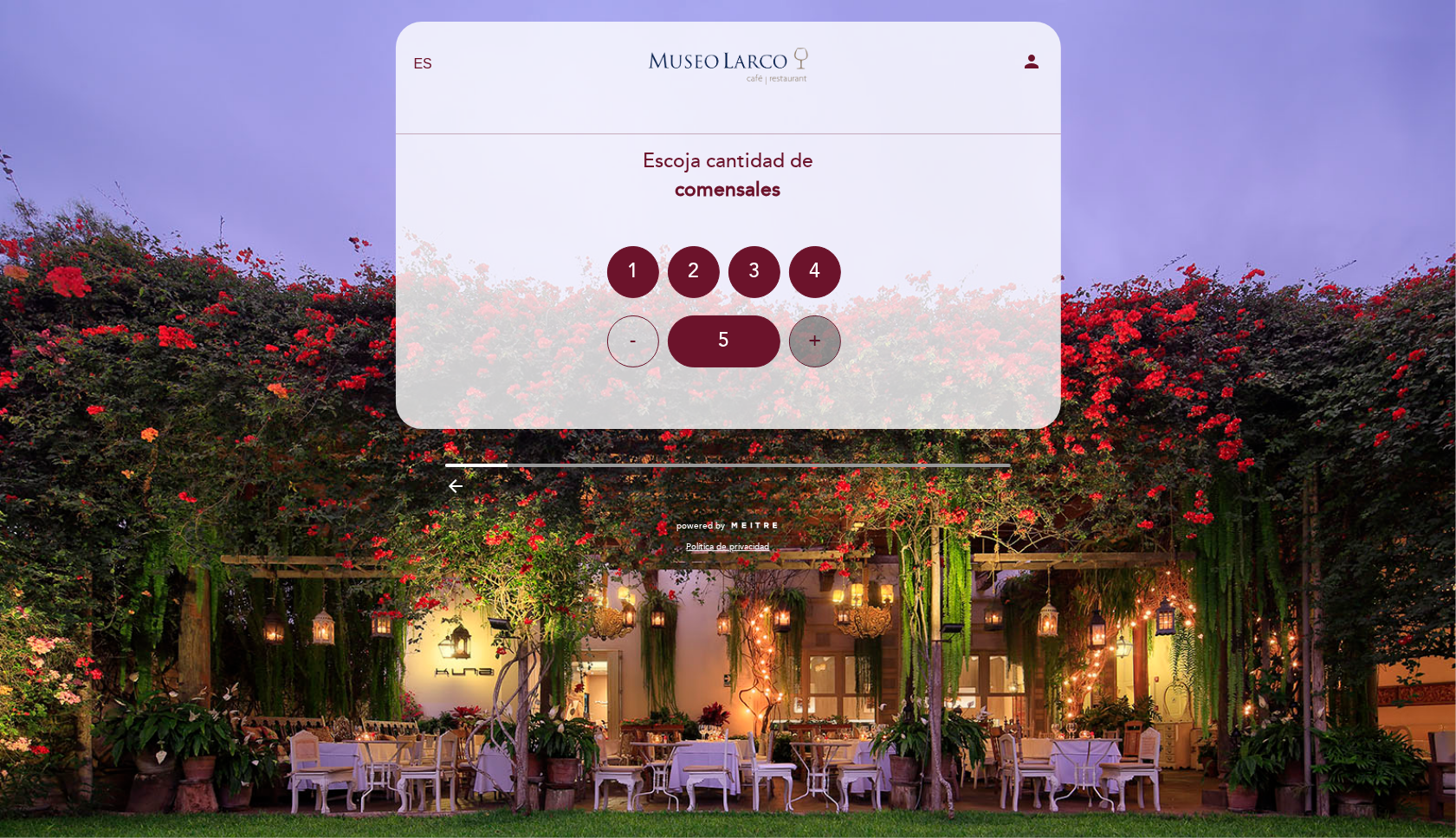
click at [799, 342] on div "+" at bounding box center [815, 341] width 52 height 52
click at [835, 342] on div "+" at bounding box center [815, 341] width 52 height 52
click at [746, 349] on div "7" at bounding box center [724, 341] width 113 height 52
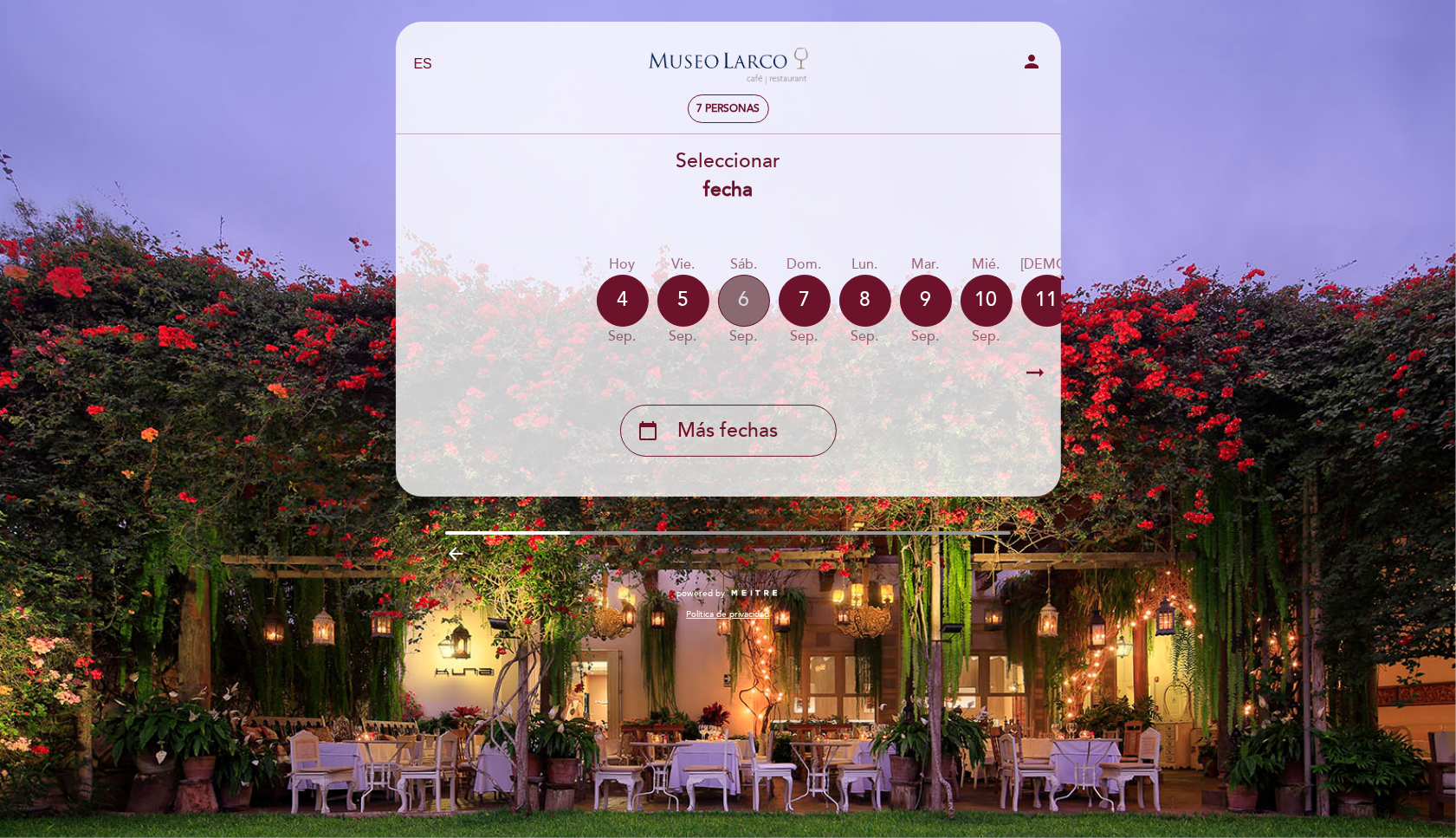
click at [746, 311] on div "6" at bounding box center [743, 300] width 52 height 52
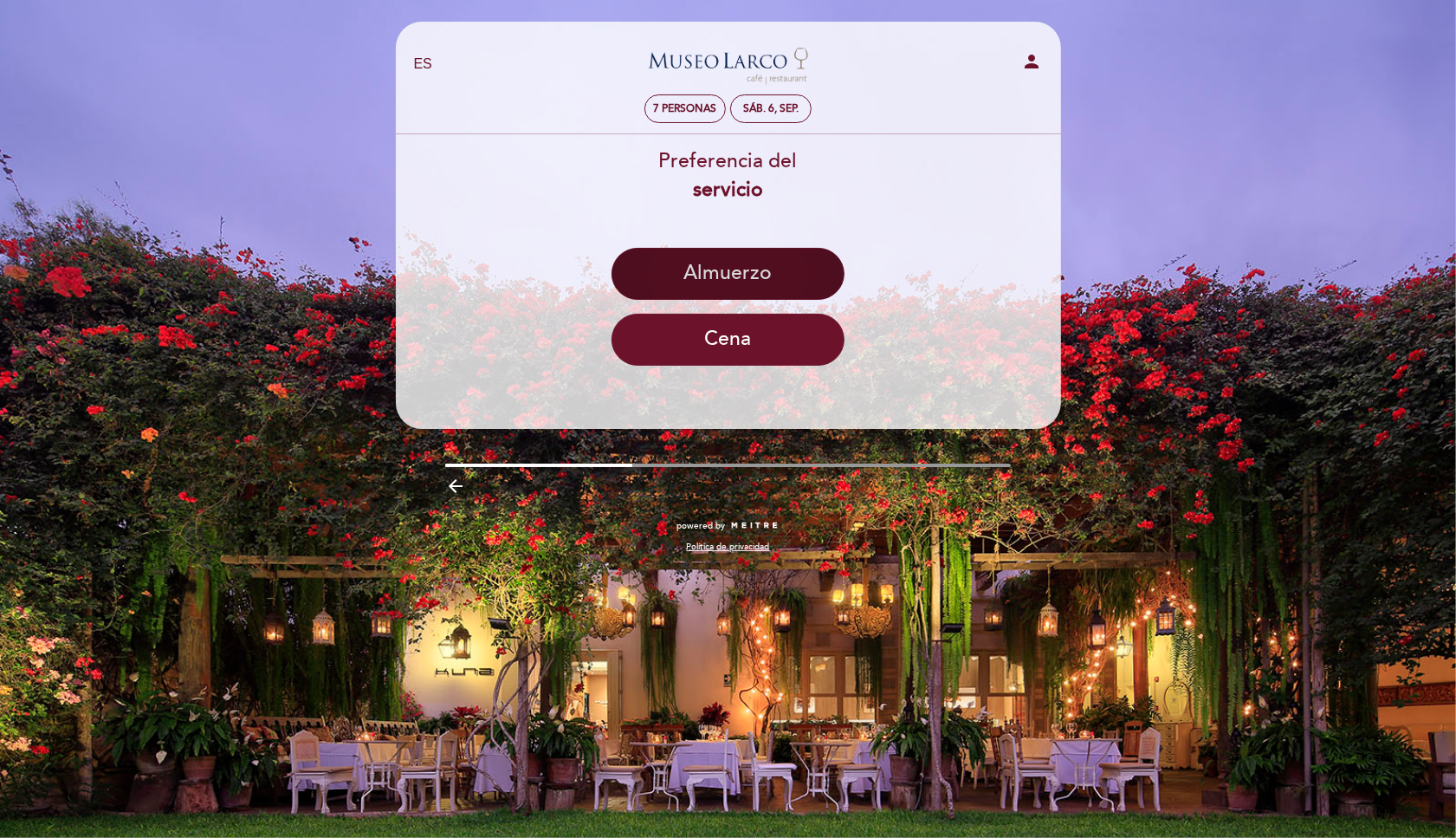
click at [739, 278] on button "Almuerzo" at bounding box center [728, 274] width 233 height 52
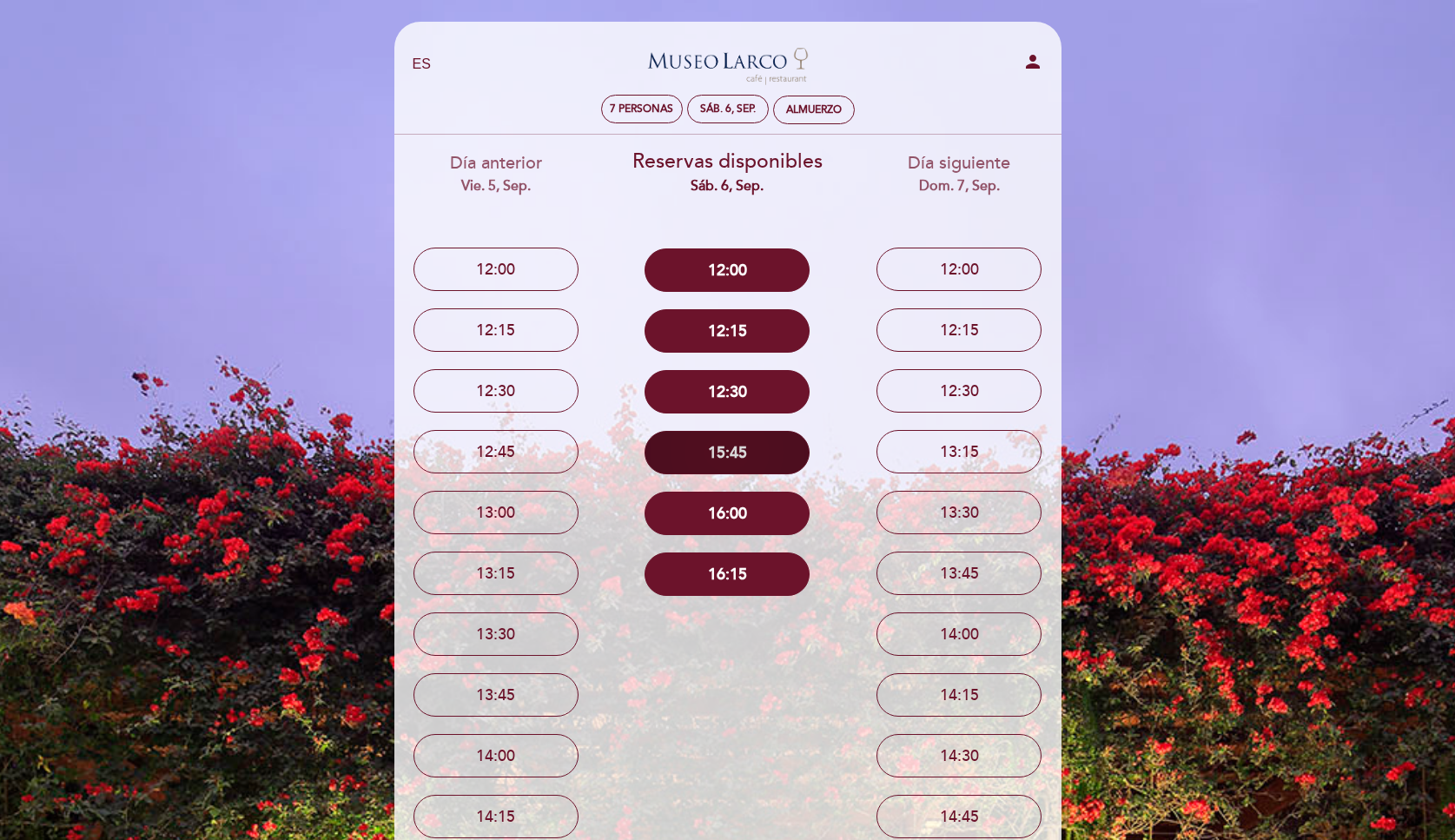
scroll to position [66, 0]
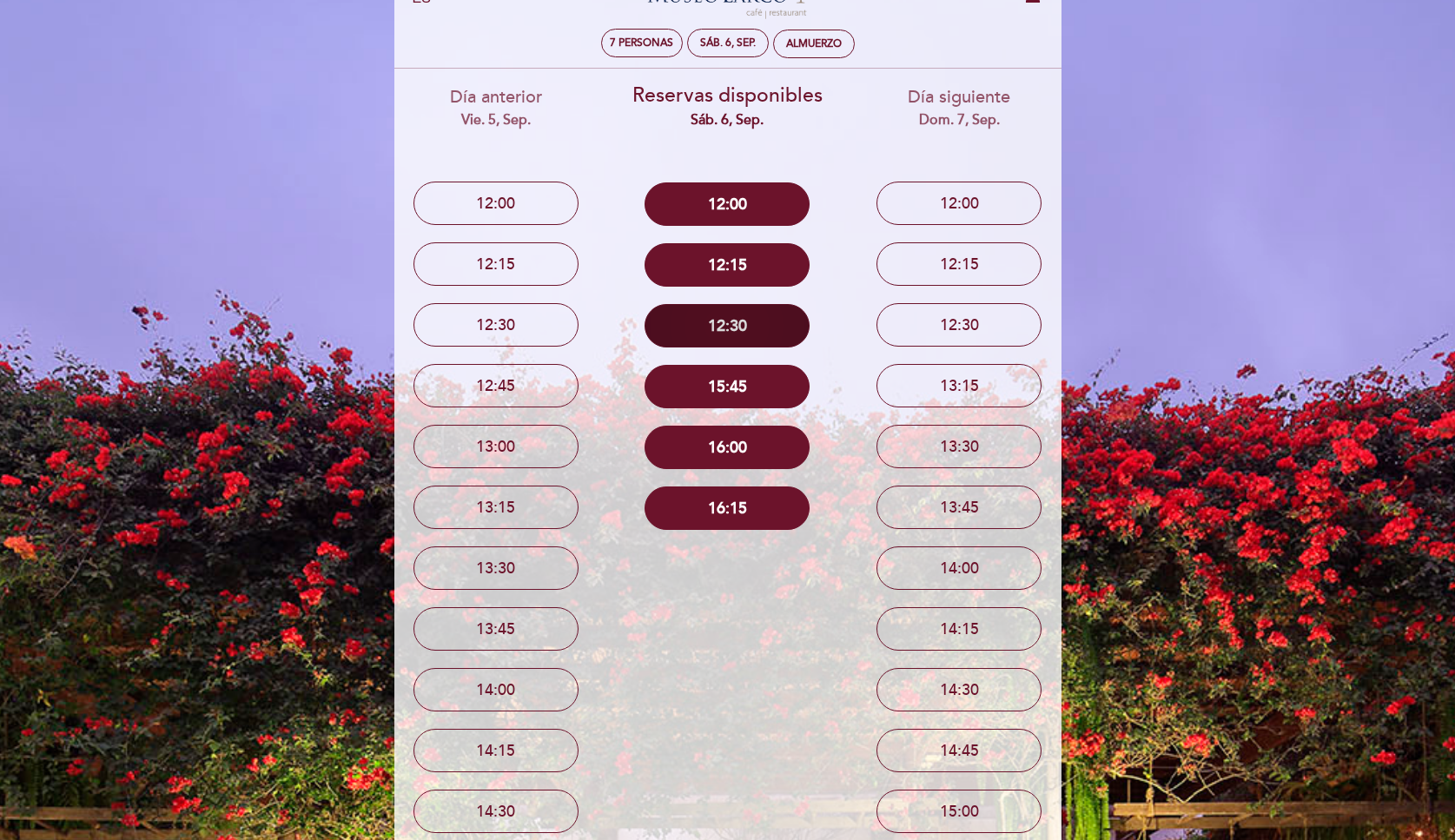
click at [742, 326] on button "12:30" at bounding box center [726, 326] width 165 height 43
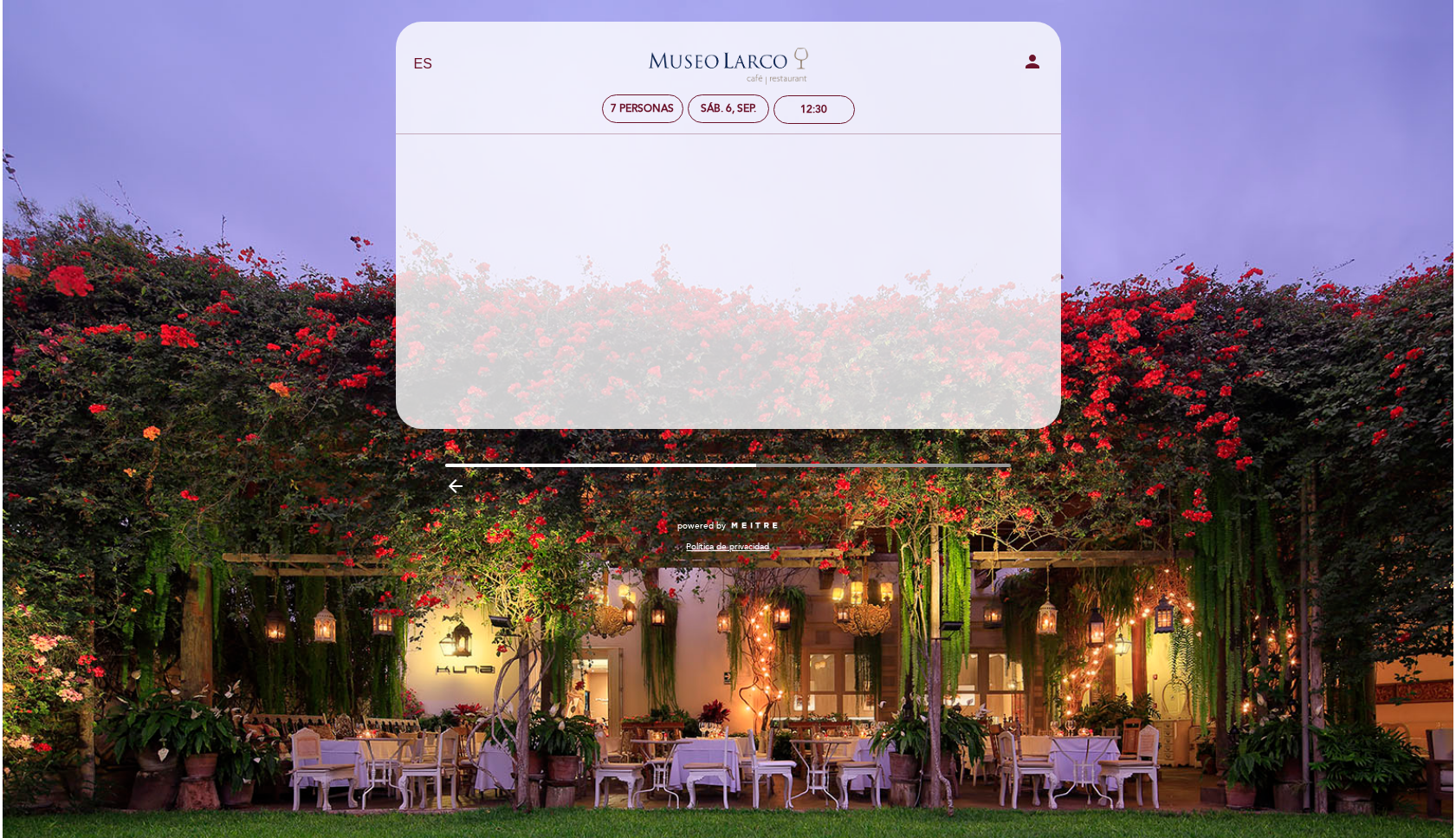
scroll to position [0, 0]
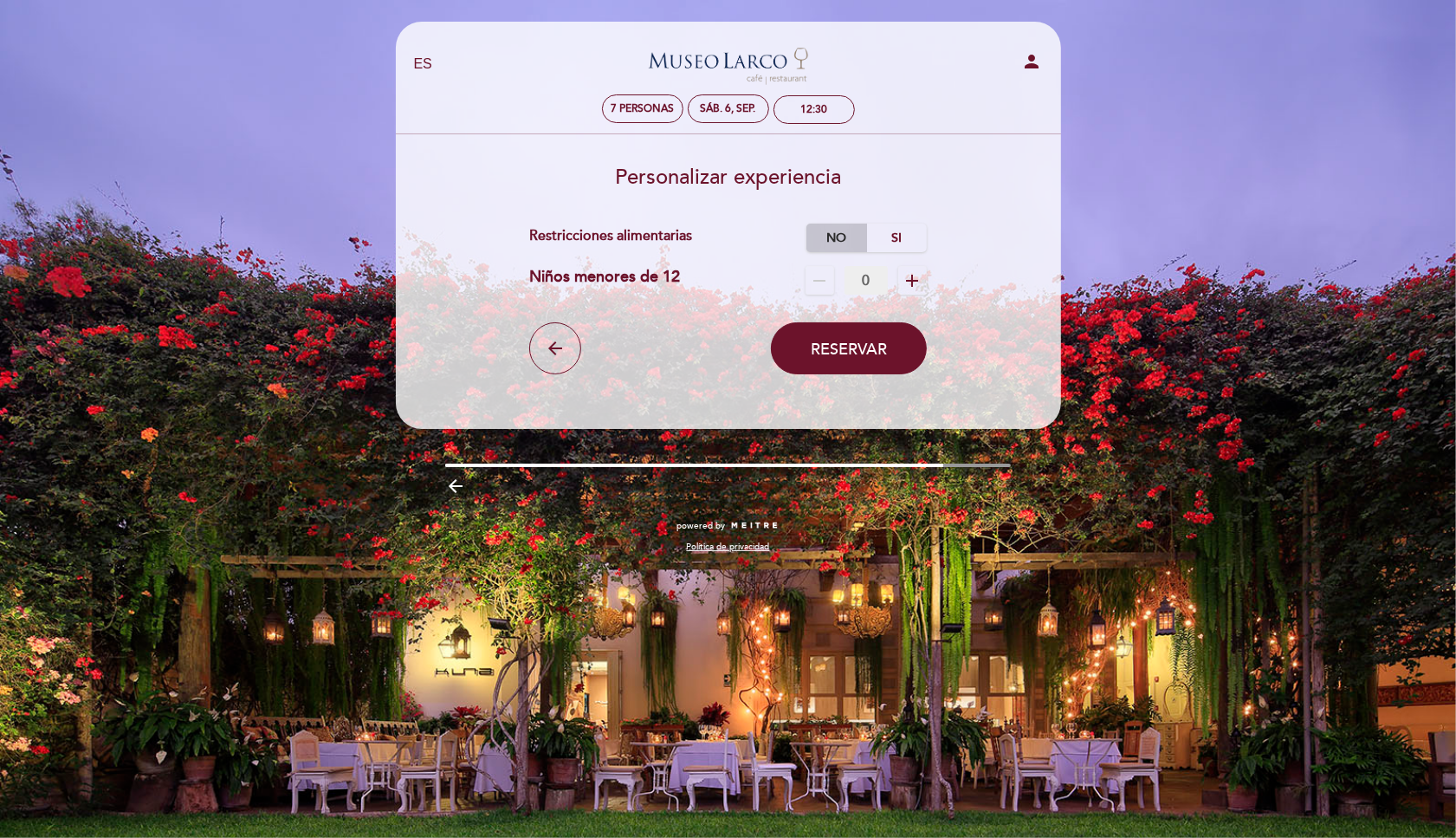
click at [861, 233] on label "No" at bounding box center [836, 238] width 61 height 28
click at [929, 283] on form "Cargo por servicio : 0 % Nothing selected 0 % 15 % 18 % 20 % Restricciones alim…" at bounding box center [728, 298] width 640 height 151
click at [918, 283] on icon "add" at bounding box center [912, 281] width 21 height 21
click at [881, 332] on button "Reservar" at bounding box center [848, 348] width 156 height 52
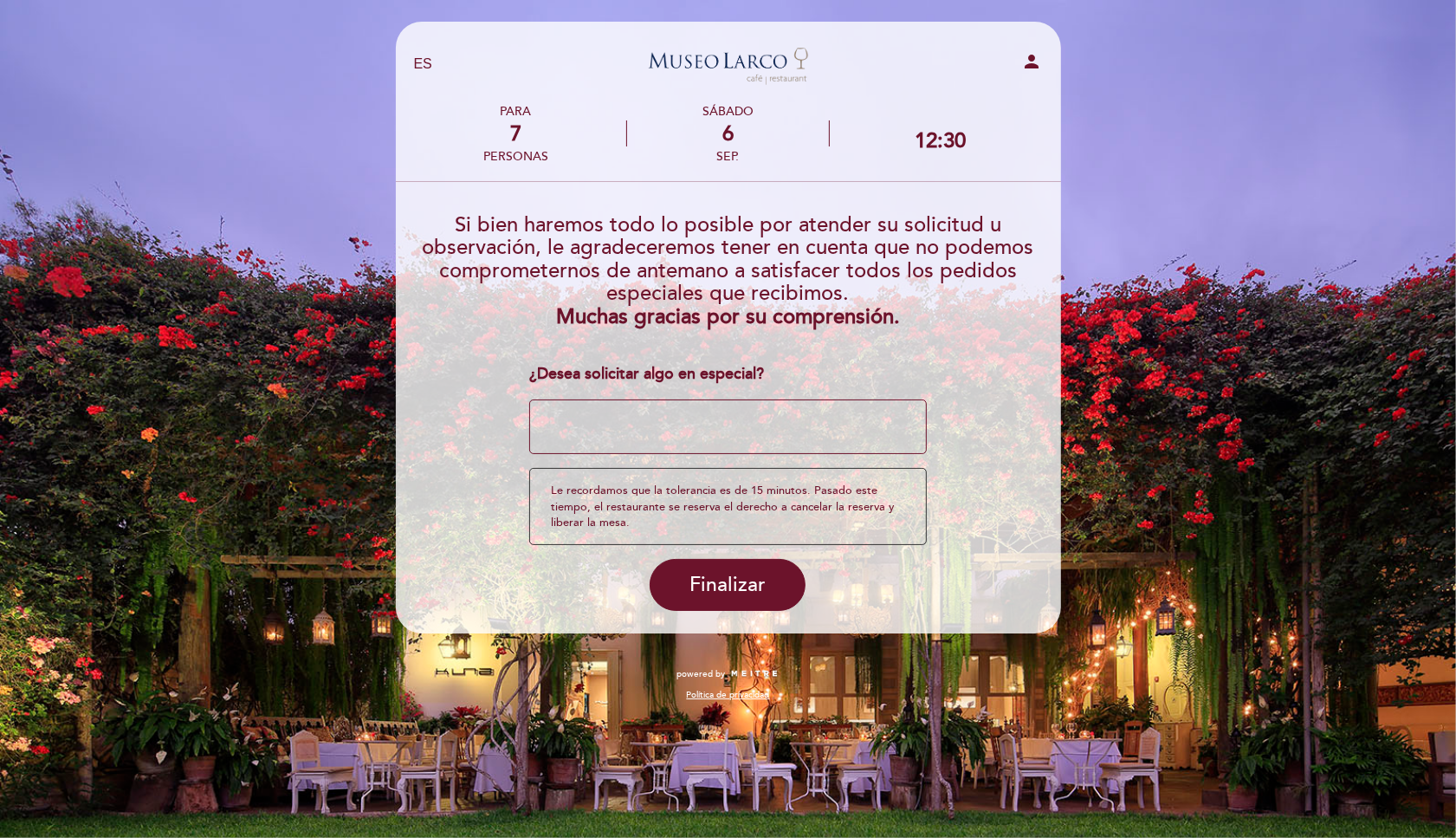
click at [597, 421] on textarea at bounding box center [728, 427] width 398 height 55
paste textarea "e trata de un almuerzo familiar, ya que mi padre se encuentra en tratamiento on…"
type textarea "e trata de un almuerzo familiar, ya que mi padre se encuentra en tratamiento on…"
paste textarea "e trata de un almuerzo familiar, ya que mi padre se encuentra en tratamiento on…"
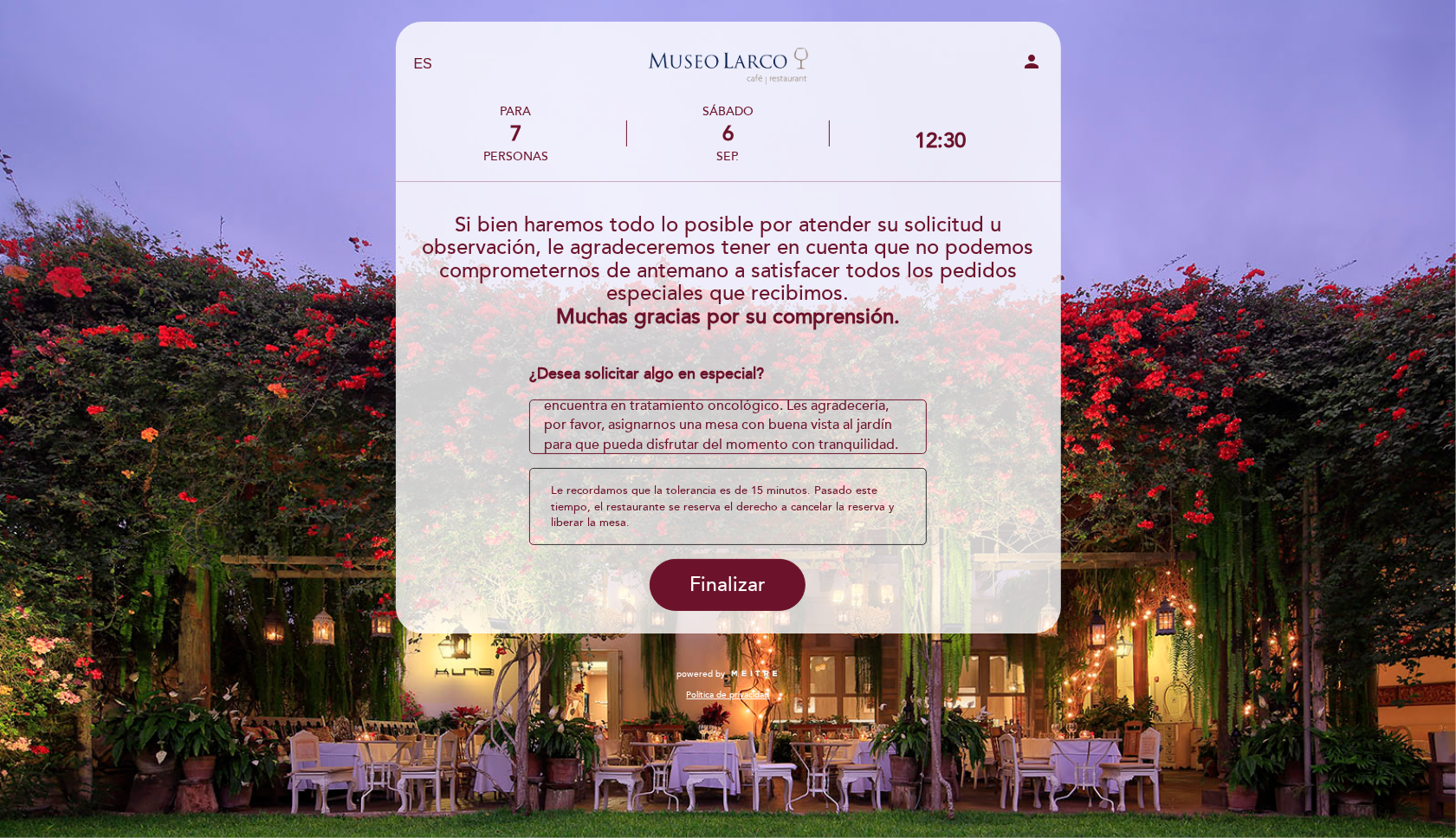
click at [545, 412] on textarea at bounding box center [728, 427] width 398 height 55
click at [627, 434] on textarea at bounding box center [728, 427] width 398 height 55
drag, startPoint x: 627, startPoint y: 423, endPoint x: 545, endPoint y: 421, distance: 82.0
click at [545, 421] on textarea at bounding box center [728, 427] width 398 height 55
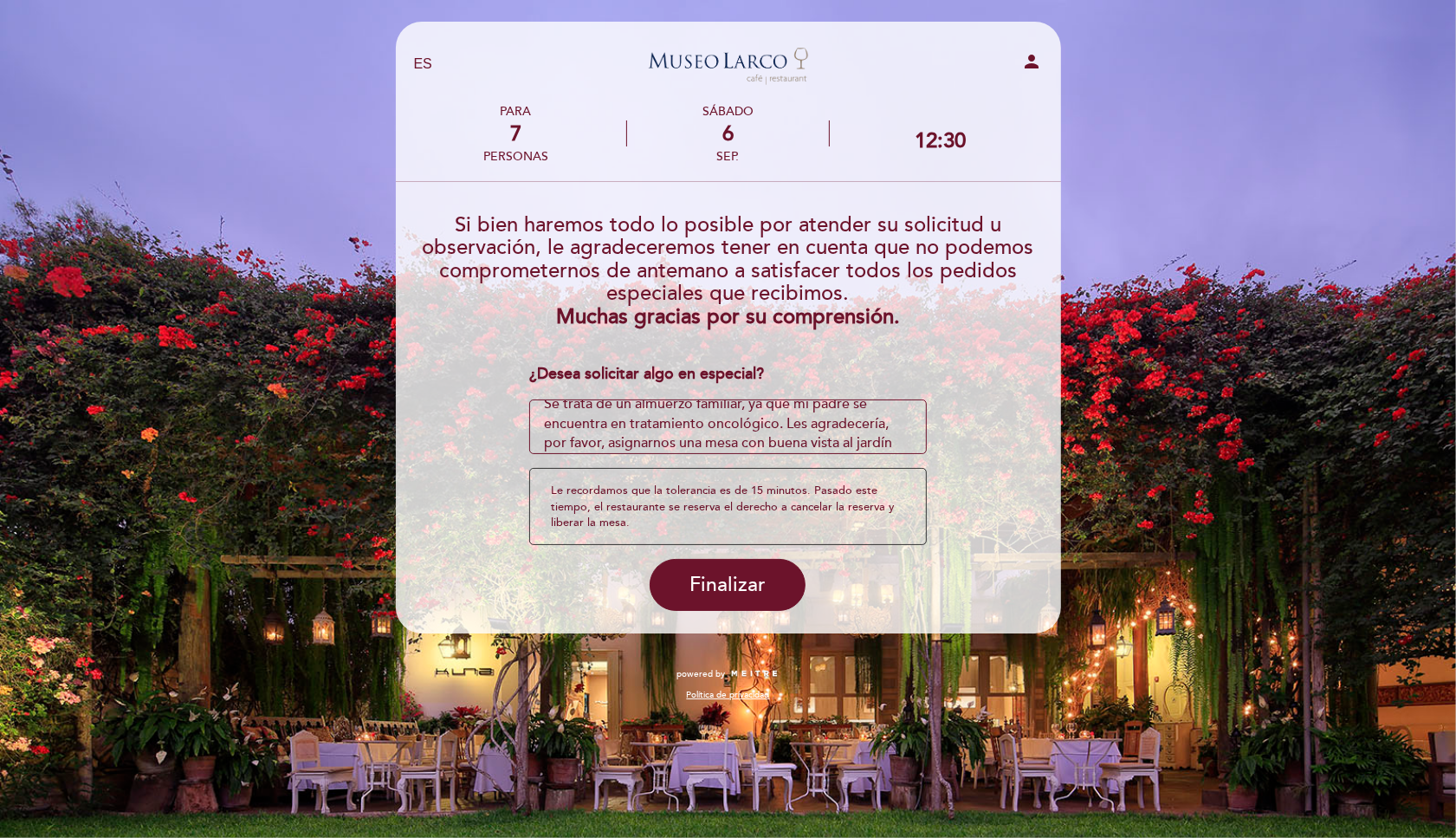
click at [545, 421] on textarea at bounding box center [728, 427] width 398 height 55
click at [583, 421] on textarea at bounding box center [728, 427] width 398 height 55
click at [626, 421] on textarea at bounding box center [728, 427] width 398 height 55
click at [667, 444] on textarea at bounding box center [728, 427] width 398 height 55
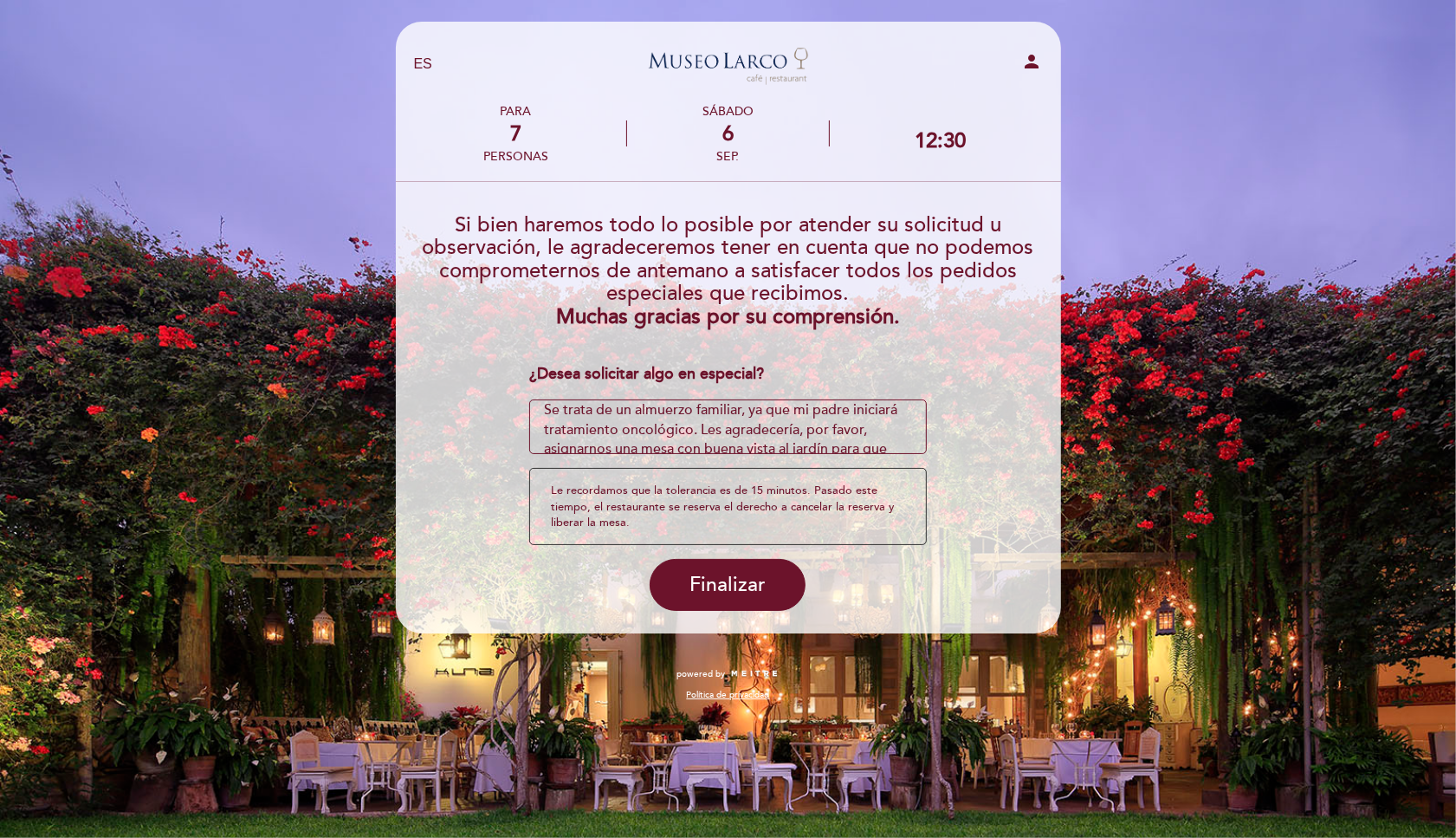
click at [705, 438] on textarea at bounding box center [728, 427] width 398 height 55
click at [735, 443] on textarea at bounding box center [728, 427] width 398 height 55
click at [878, 432] on textarea at bounding box center [728, 427] width 398 height 55
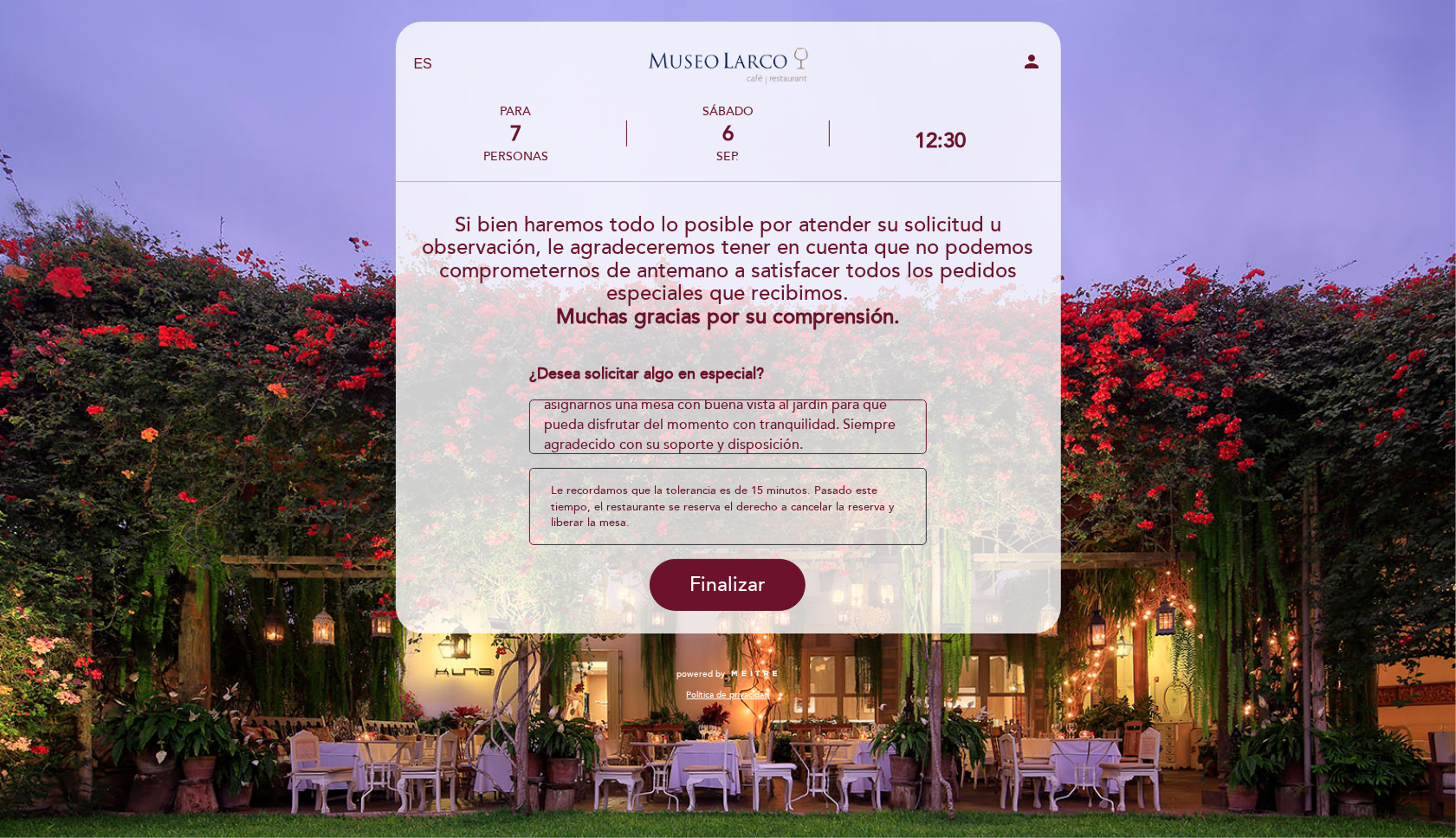
scroll to position [59, 0]
drag, startPoint x: 844, startPoint y: 422, endPoint x: 844, endPoint y: 451, distance: 29.0
click at [844, 451] on textarea at bounding box center [728, 427] width 398 height 55
drag, startPoint x: 842, startPoint y: 419, endPoint x: 843, endPoint y: 442, distance: 23.0
click at [843, 442] on textarea at bounding box center [728, 427] width 398 height 55
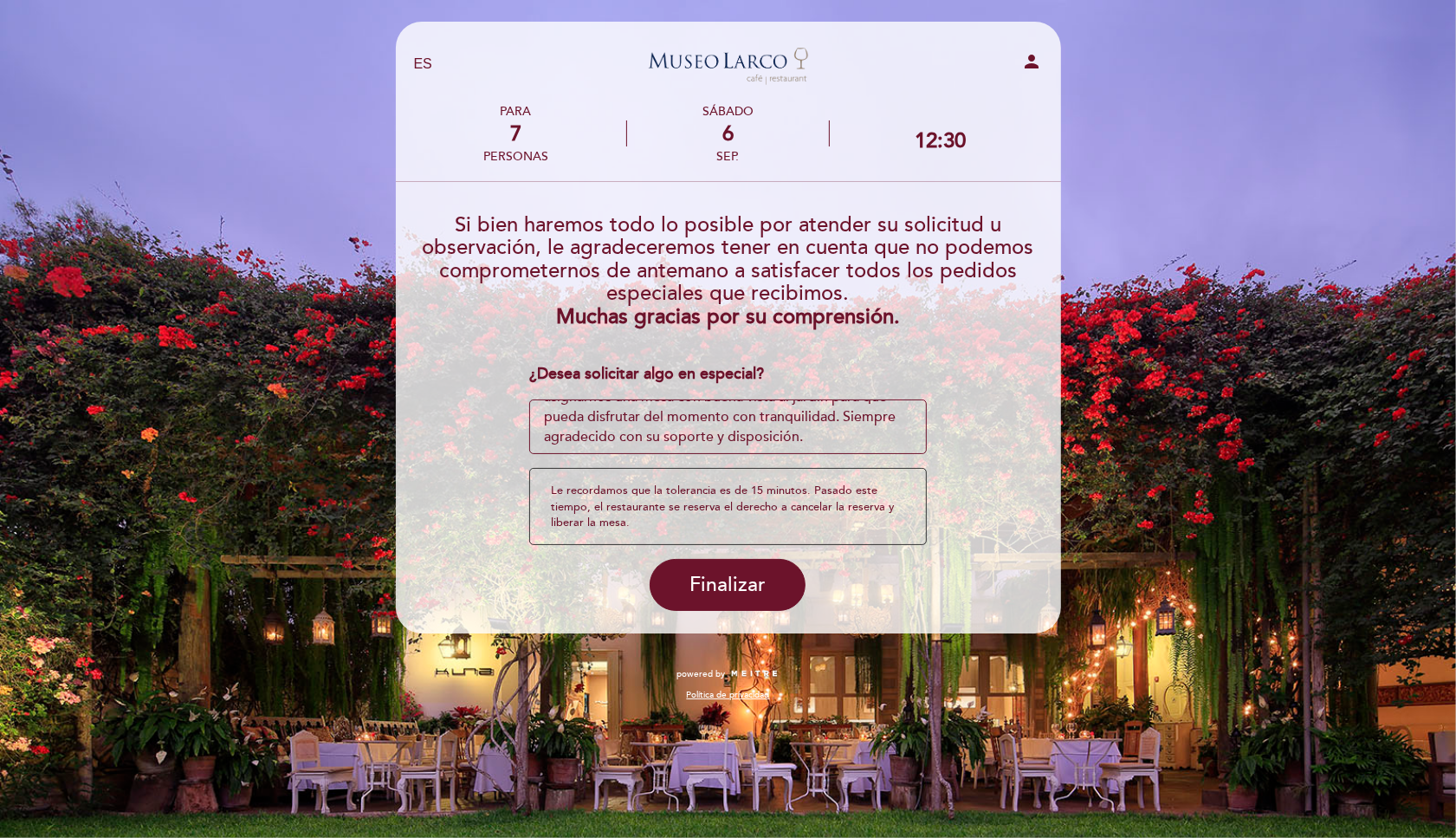
click at [843, 442] on textarea at bounding box center [728, 427] width 398 height 55
drag, startPoint x: 843, startPoint y: 442, endPoint x: 806, endPoint y: 441, distance: 37.0
click at [805, 441] on textarea at bounding box center [728, 427] width 398 height 55
drag, startPoint x: 806, startPoint y: 441, endPoint x: 662, endPoint y: 443, distance: 144.0
click at [650, 440] on textarea at bounding box center [728, 427] width 398 height 55
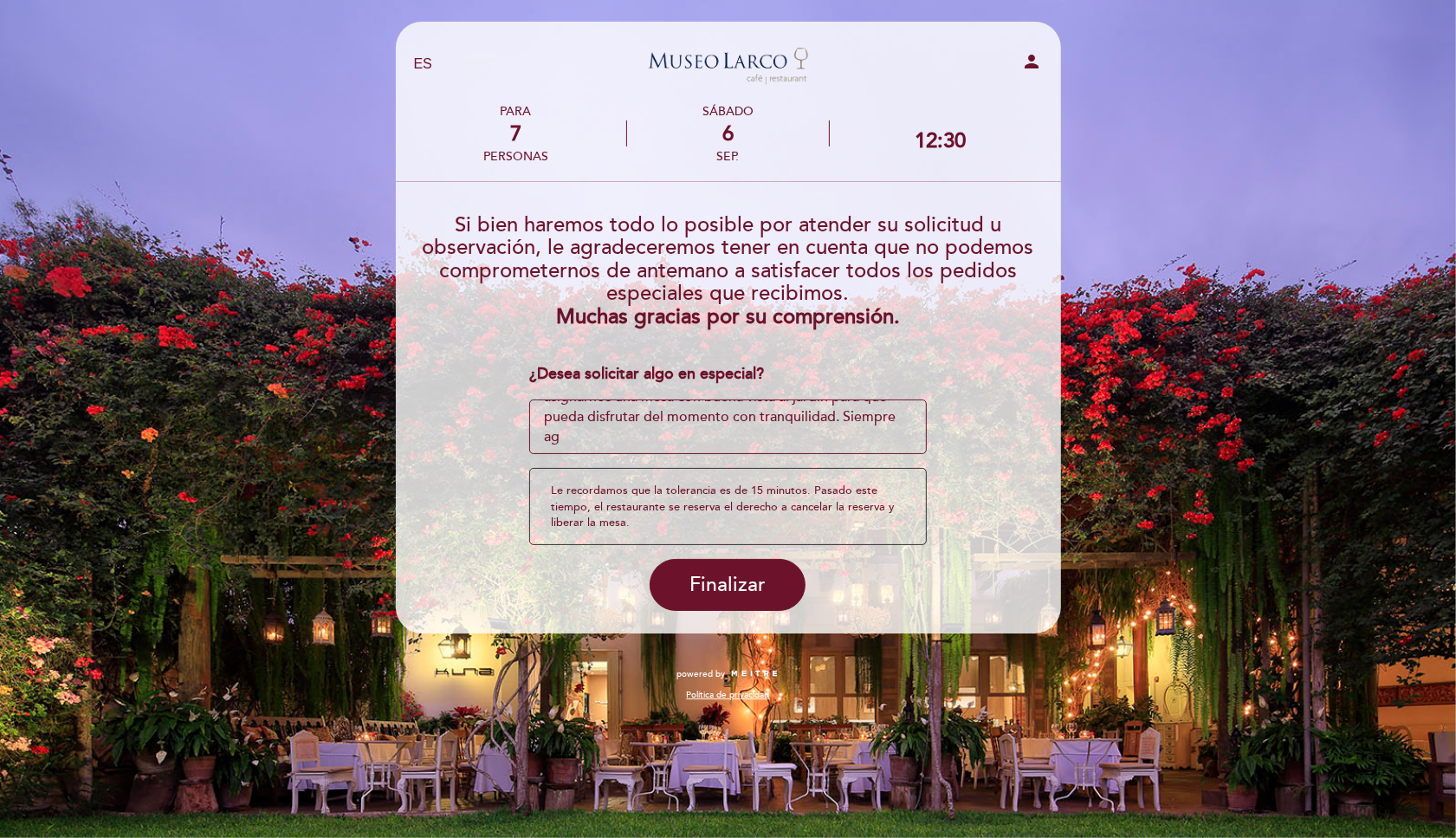
scroll to position [39, 0]
paste textarea "Siempre agradecido de su criterio y disposición; nunca me han decepcionado."
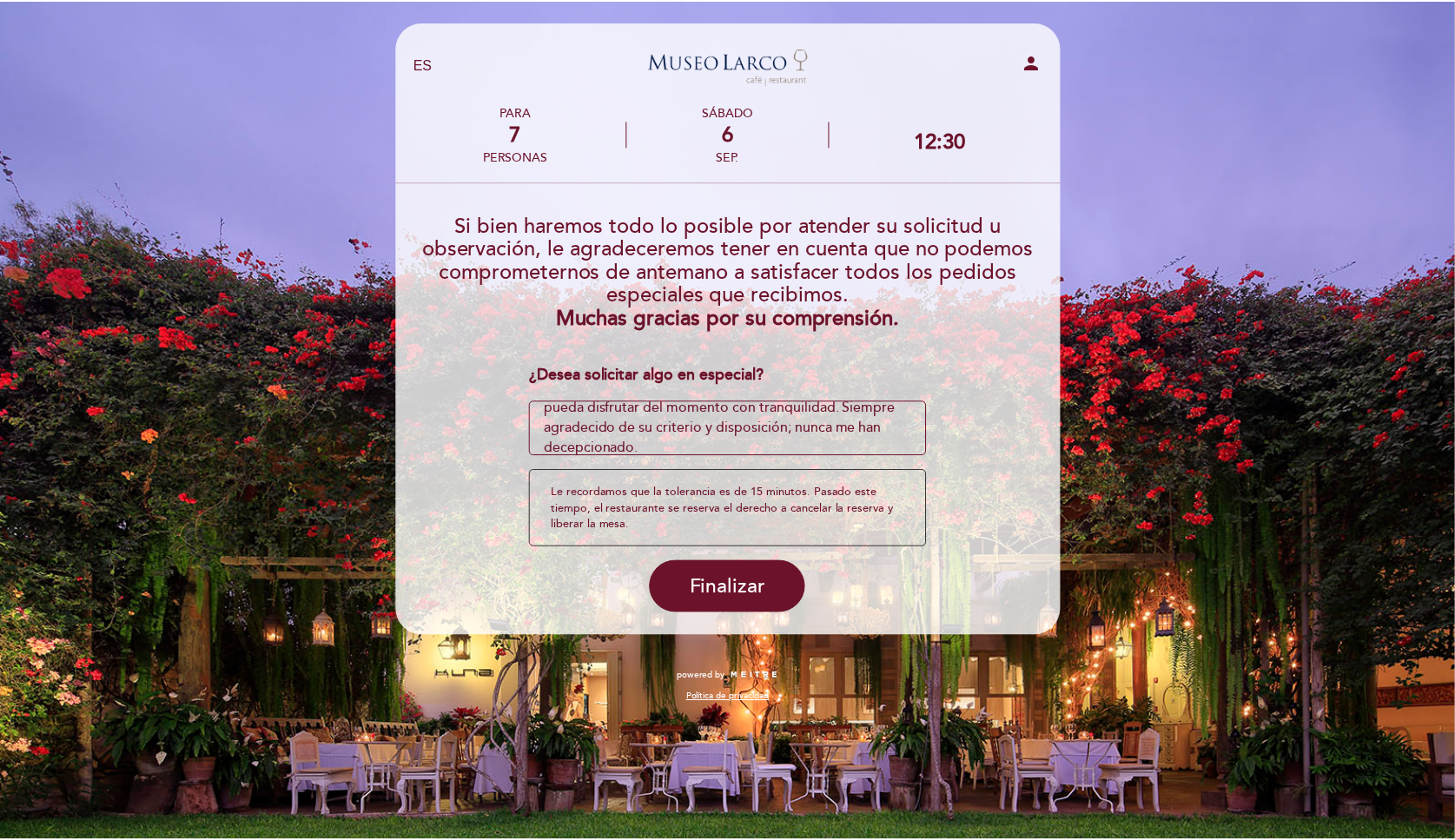
scroll to position [79, 0]
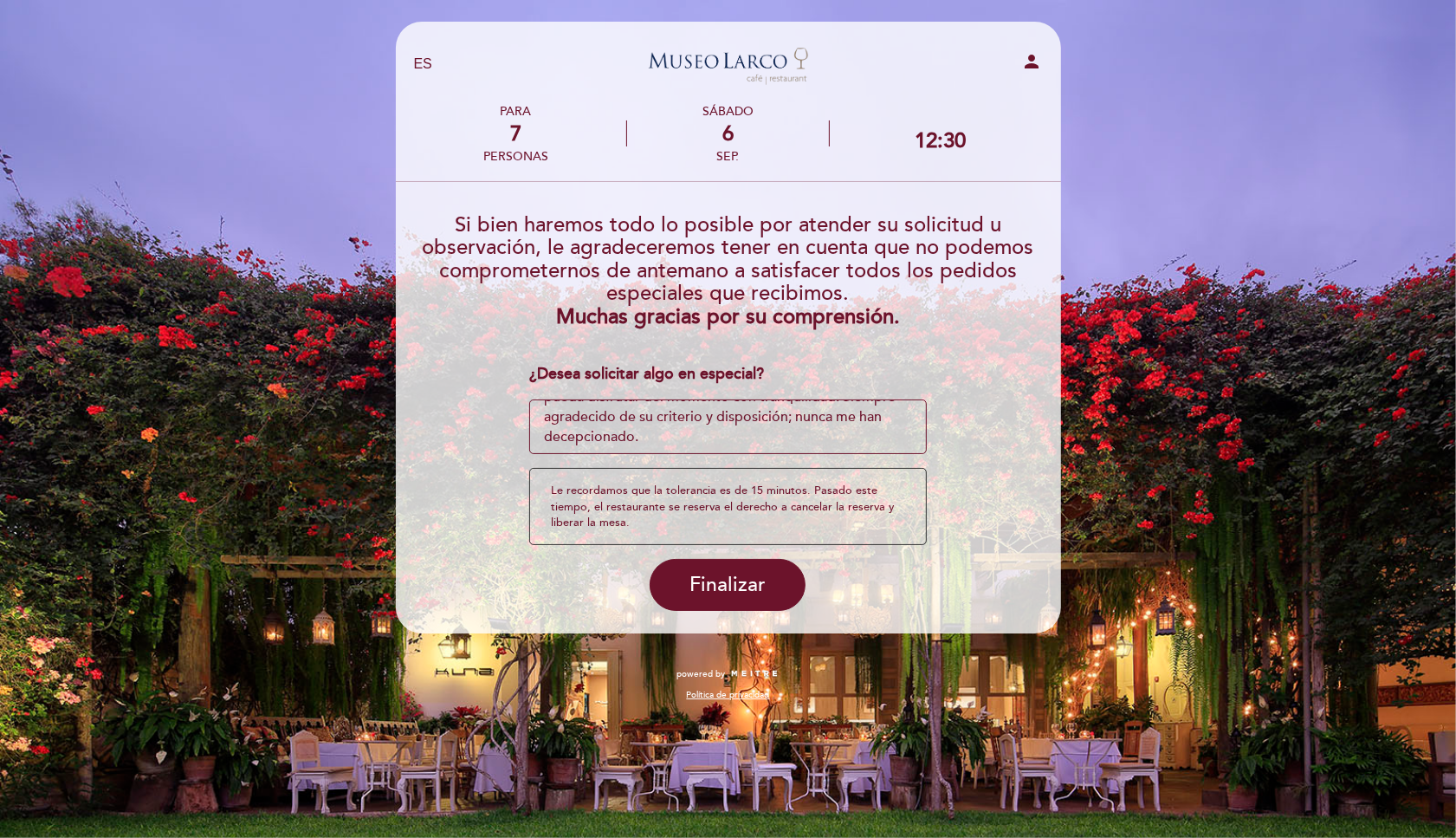
type textarea "Se trata de un almuerzo familiar, ya que mi padre iniciará tratamiento oncológi…"
click at [722, 520] on div "Le recordamos que la tolerancia es de 15 minutos. Pasado este tiempo, el restau…" at bounding box center [728, 507] width 398 height 77
click at [729, 571] on button "Finalizar" at bounding box center [727, 584] width 156 height 52
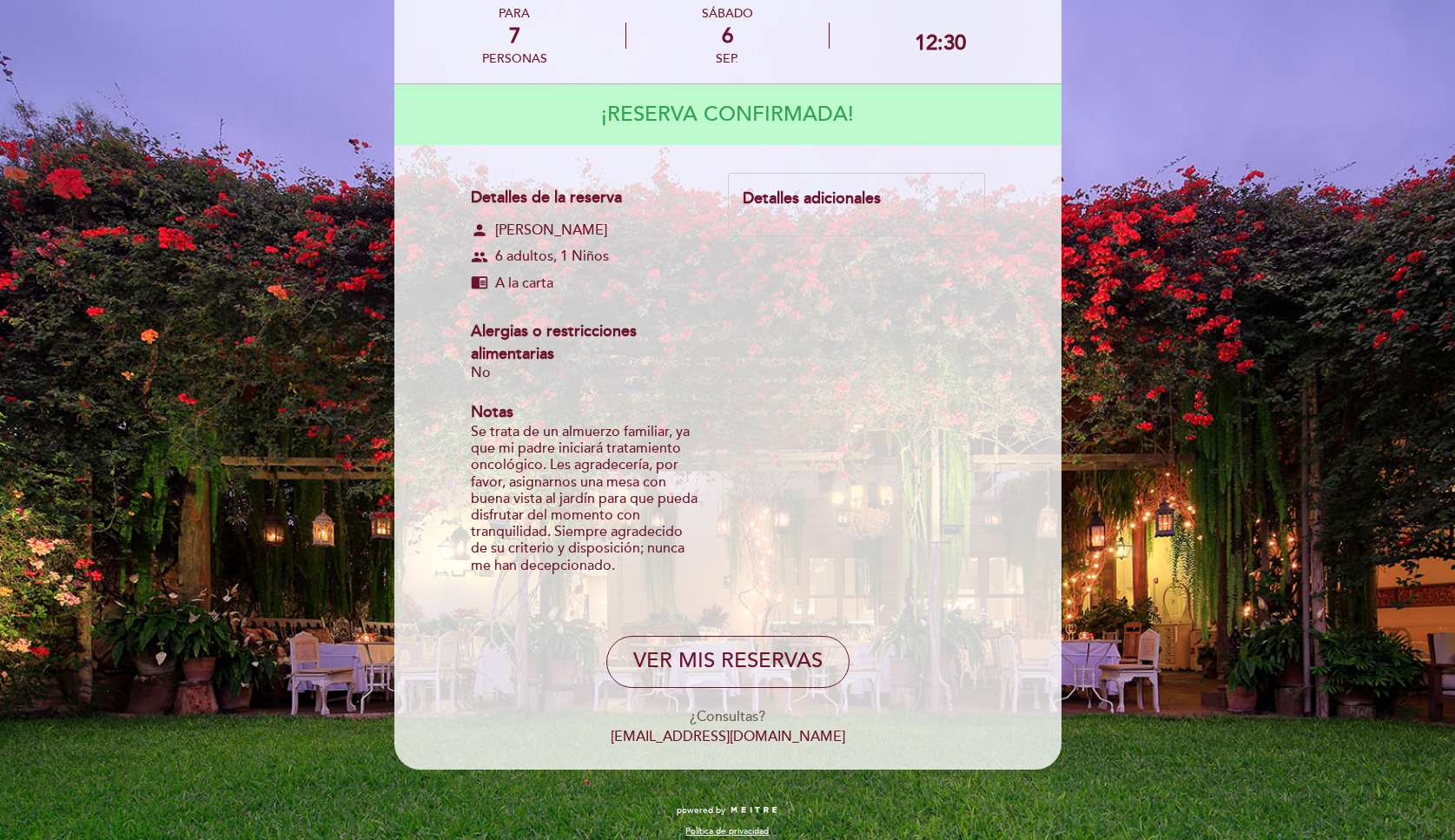
scroll to position [113, 0]
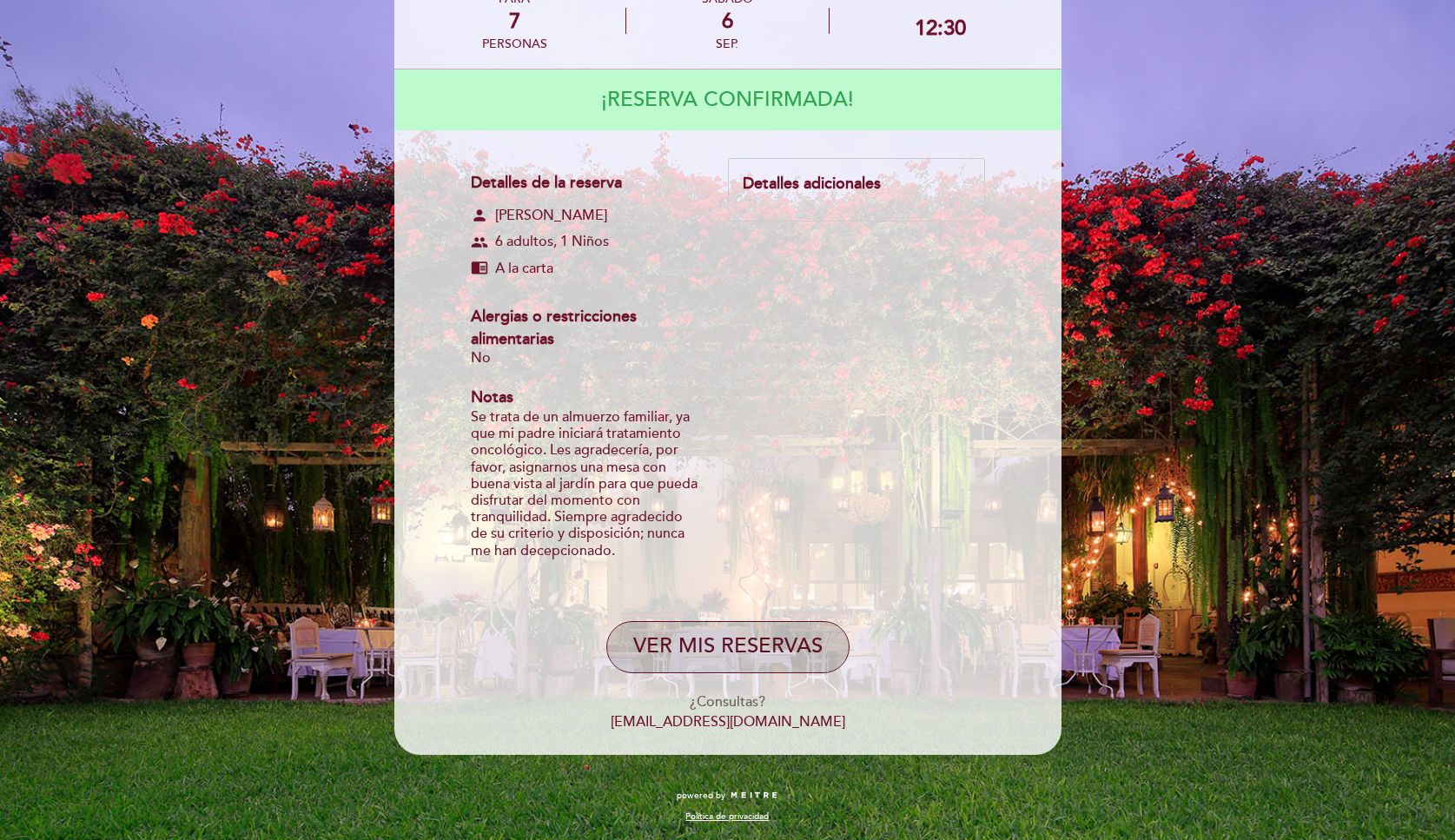
click at [741, 653] on button "VER MIS RESERVAS" at bounding box center [728, 647] width 244 height 52
select select "es"
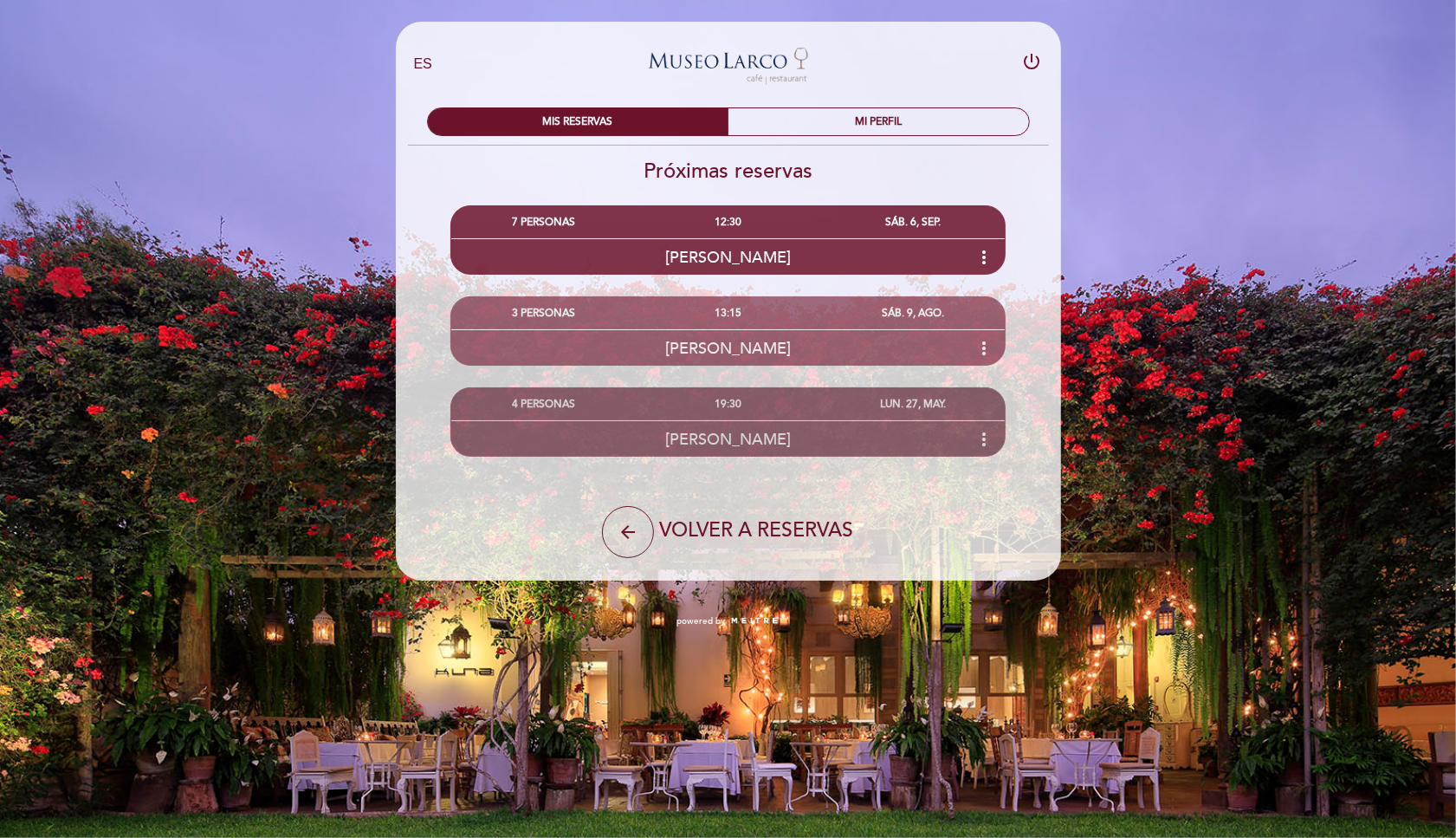
click at [817, 442] on div "[PERSON_NAME] more_vert" at bounding box center [728, 438] width 554 height 37
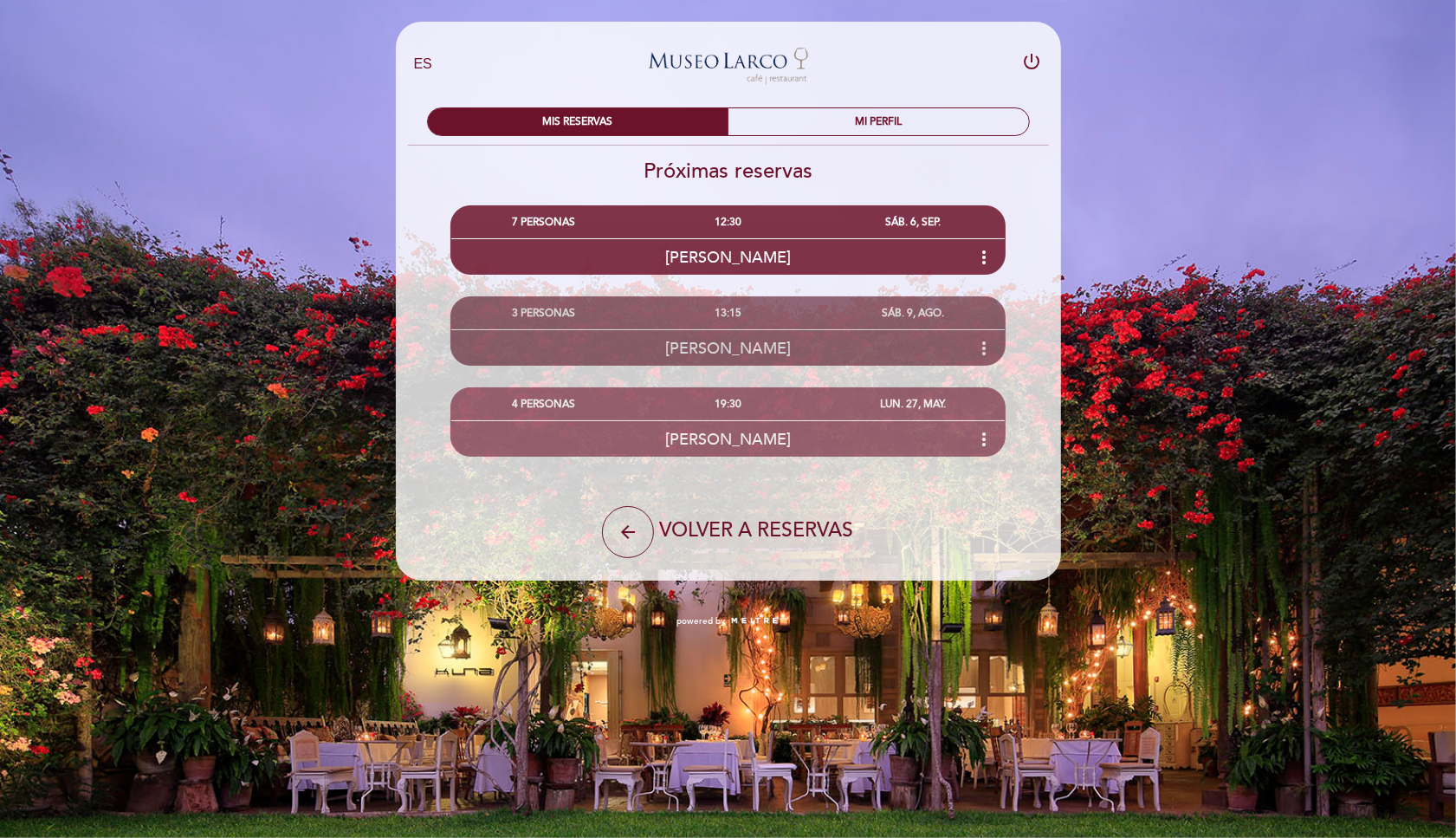
click at [838, 340] on div "[PERSON_NAME] more_vert" at bounding box center [728, 348] width 554 height 37
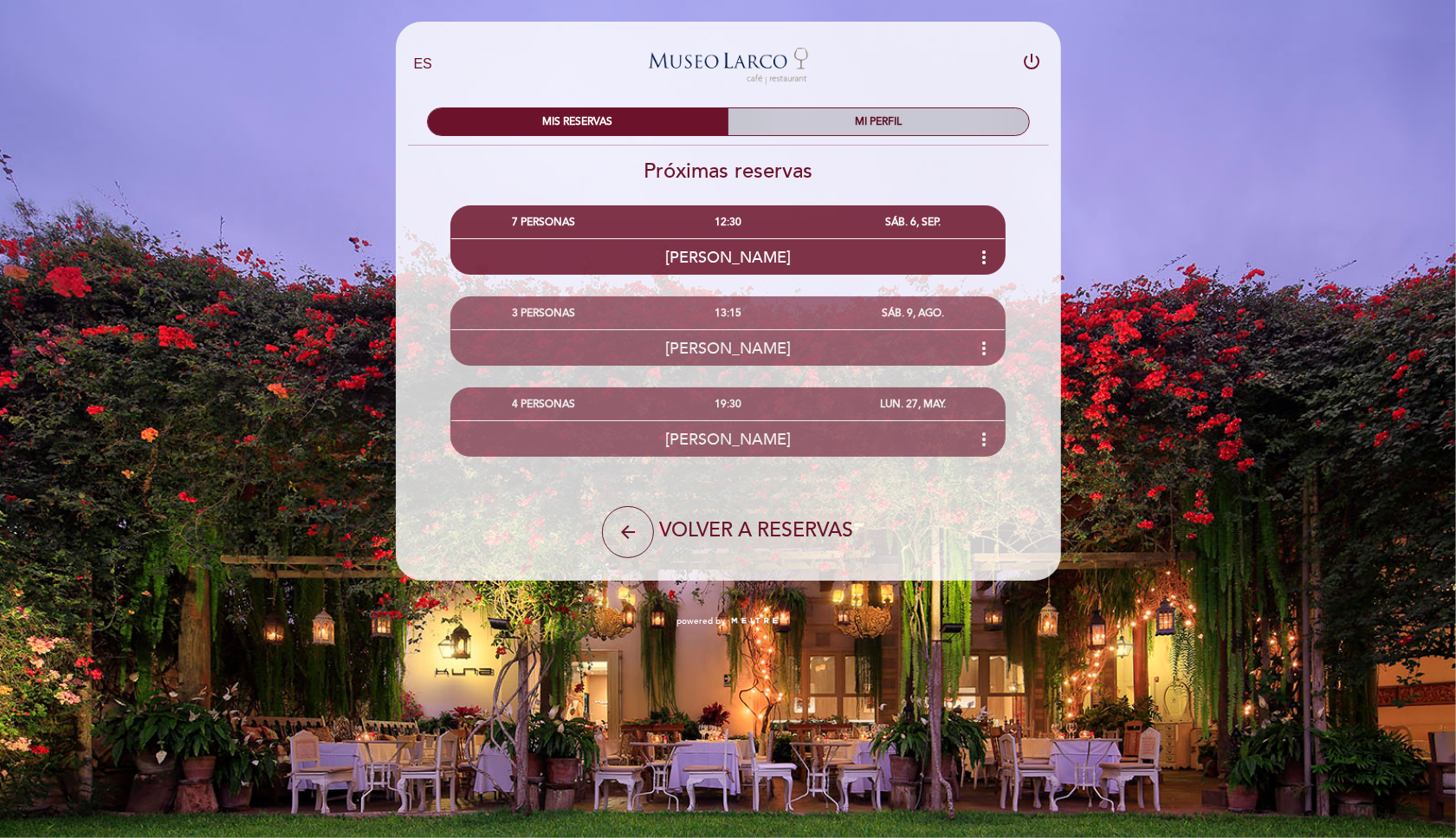
click at [852, 117] on div "MI PERFIL" at bounding box center [879, 121] width 301 height 27
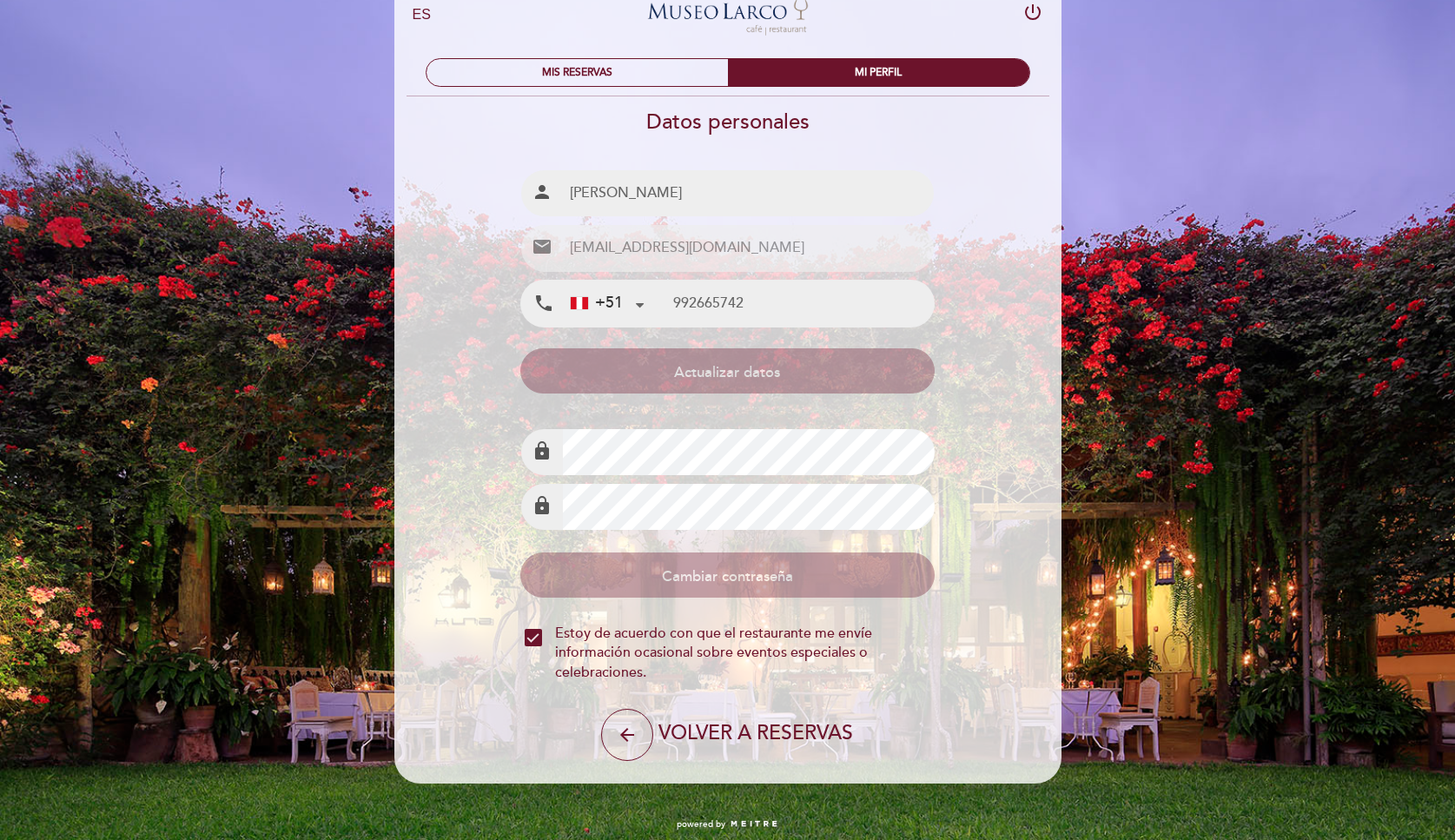
scroll to position [53, 0]
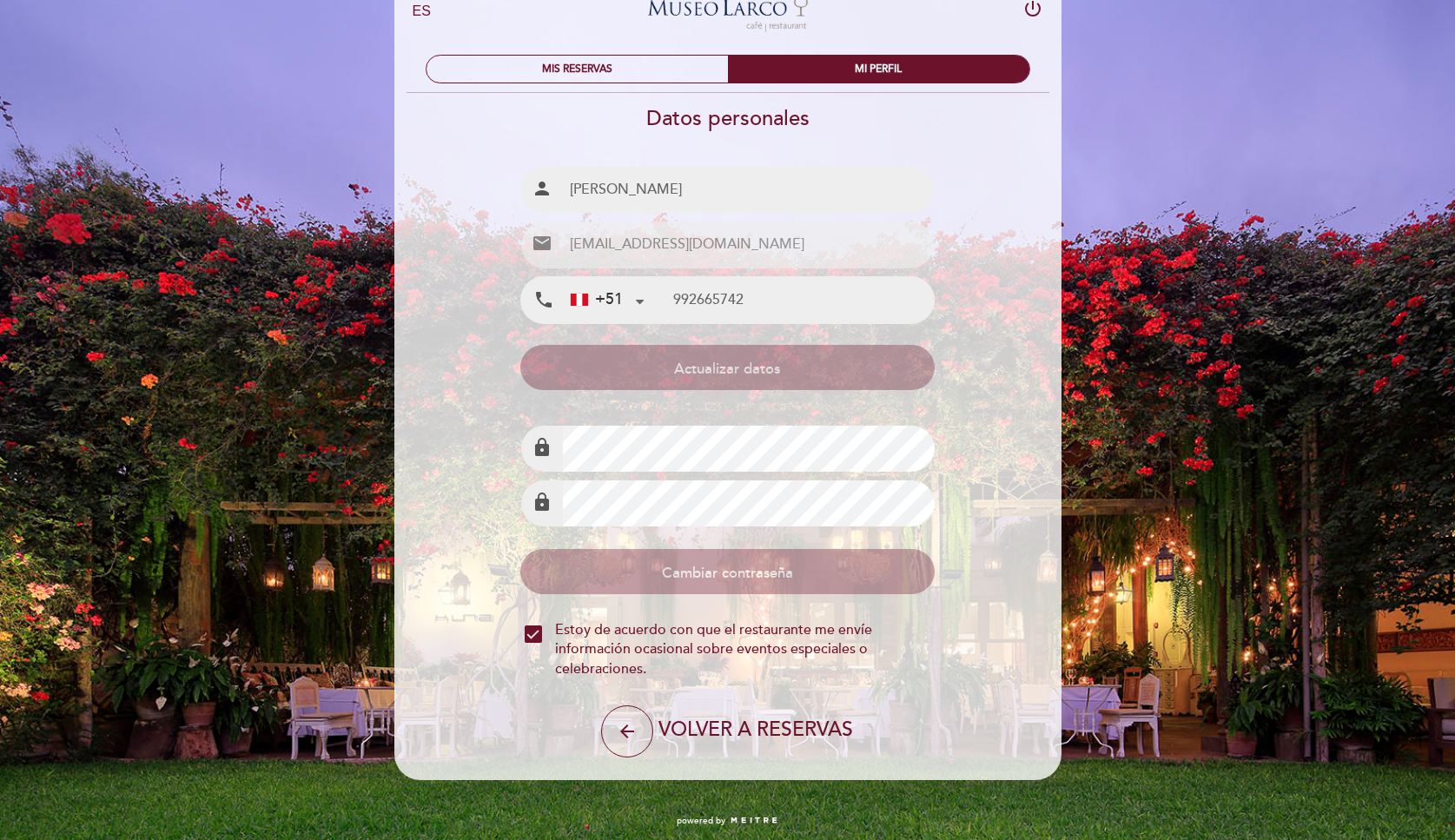
click at [584, 50] on div "MIS RESERVAS MI PERFIL" at bounding box center [728, 67] width 631 height 51
click at [589, 69] on div "MIS RESERVAS" at bounding box center [577, 69] width 302 height 27
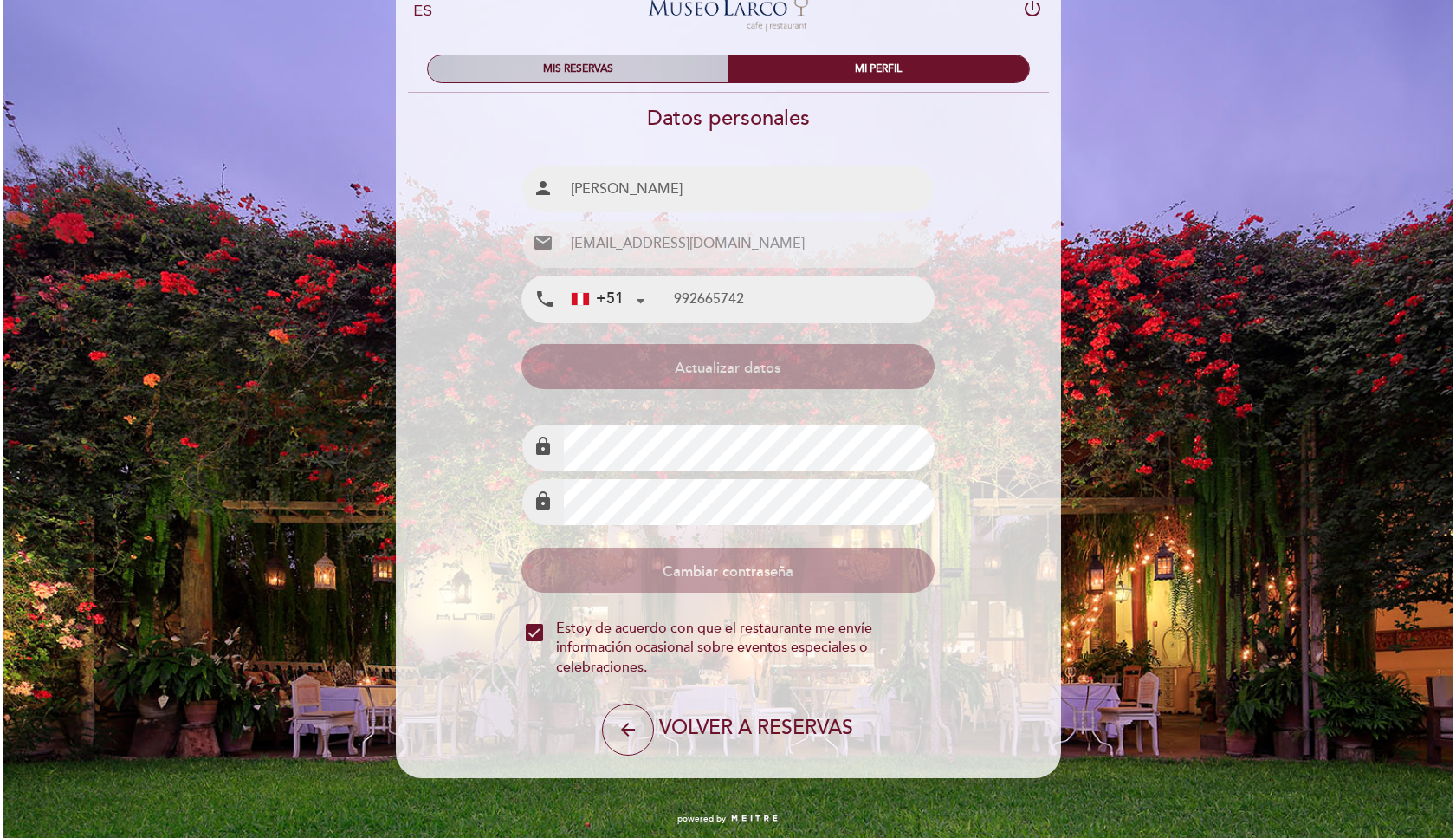
scroll to position [0, 0]
